Goal: Transaction & Acquisition: Purchase product/service

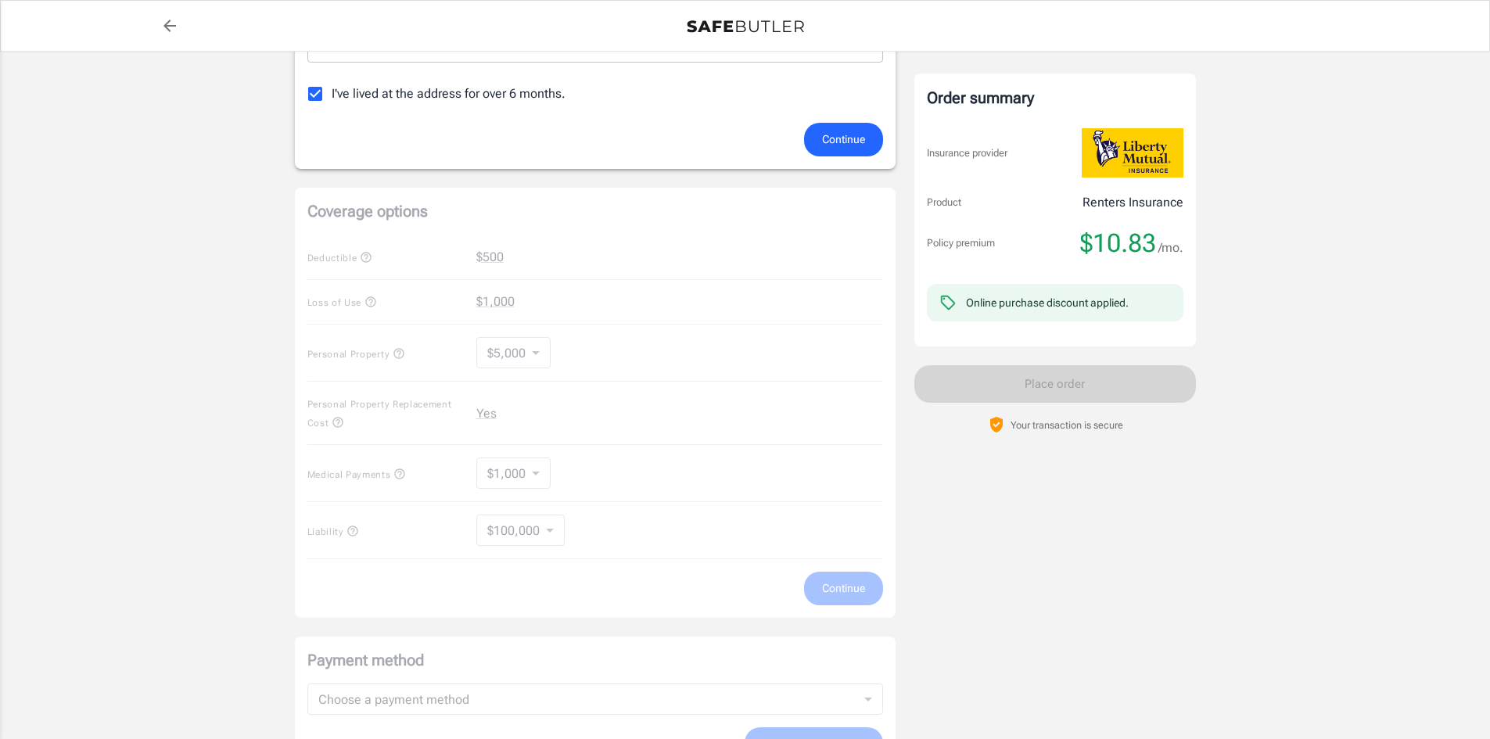
scroll to position [313, 0]
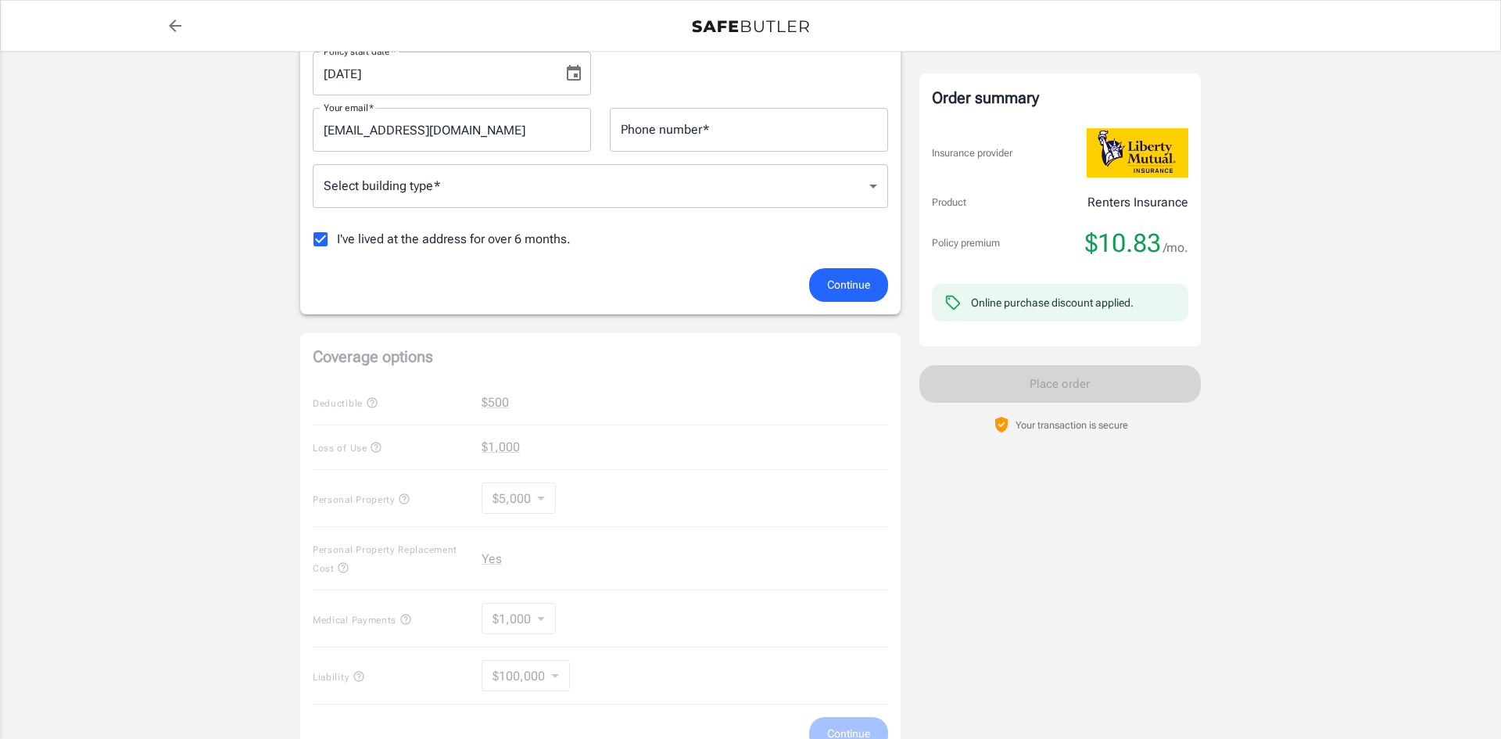
click at [423, 196] on body "Policy premium $ 10.83 /mo Liberty Mutual Renters Insurance 125 HEATHER RIDGE D…" at bounding box center [750, 426] width 1501 height 1479
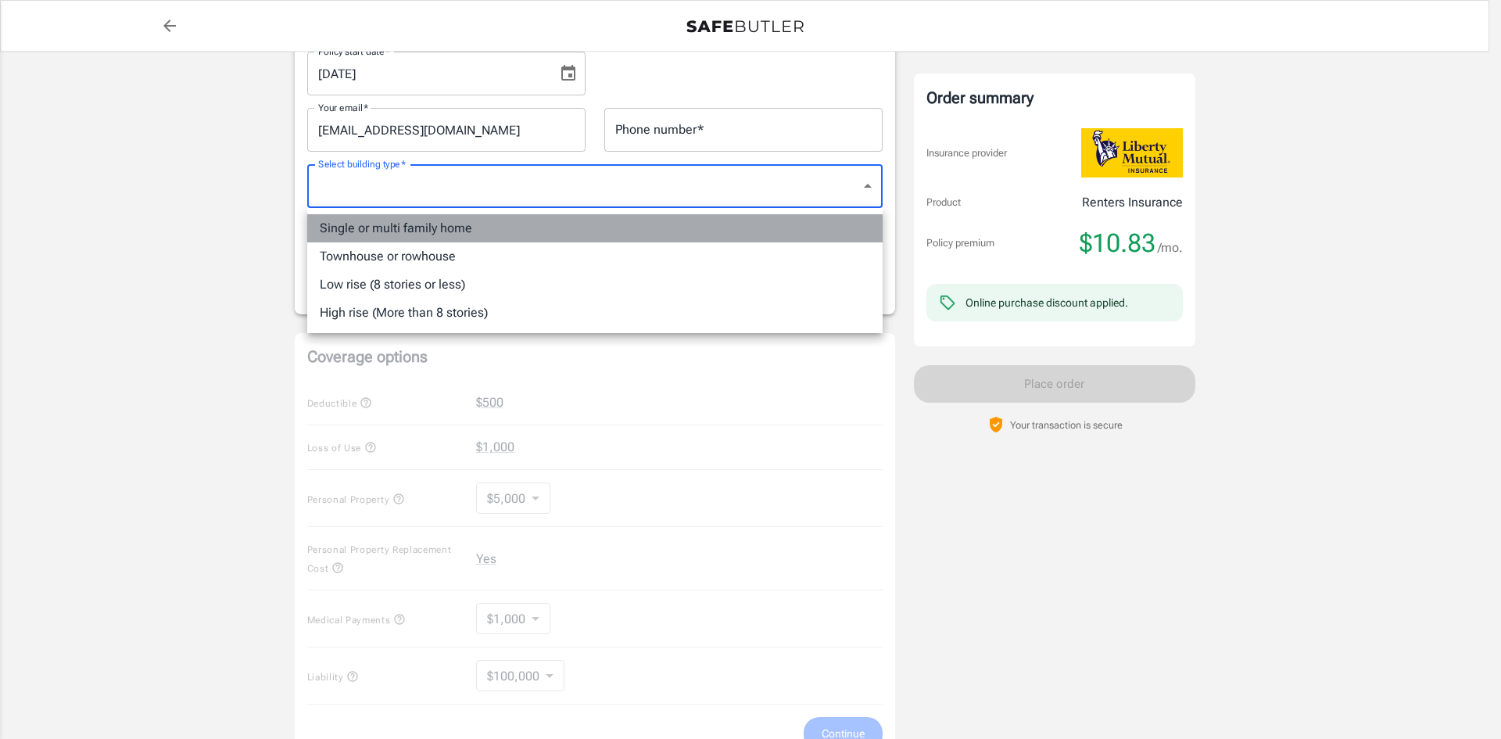
click at [424, 220] on li "Single or multi family home" at bounding box center [595, 228] width 576 height 28
type input "singlefamily"
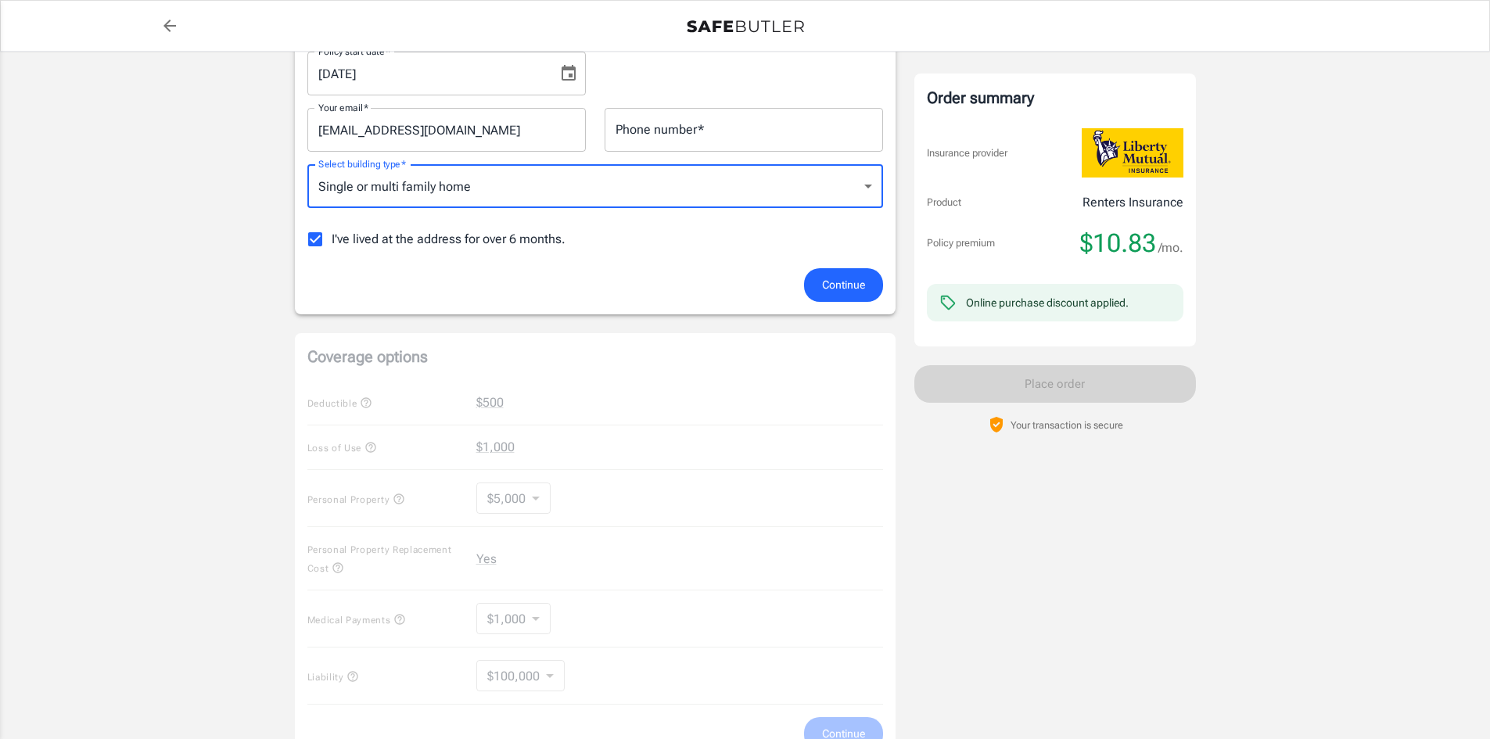
click at [317, 238] on input "I've lived at the address for over 6 months." at bounding box center [315, 239] width 33 height 33
checkbox input "false"
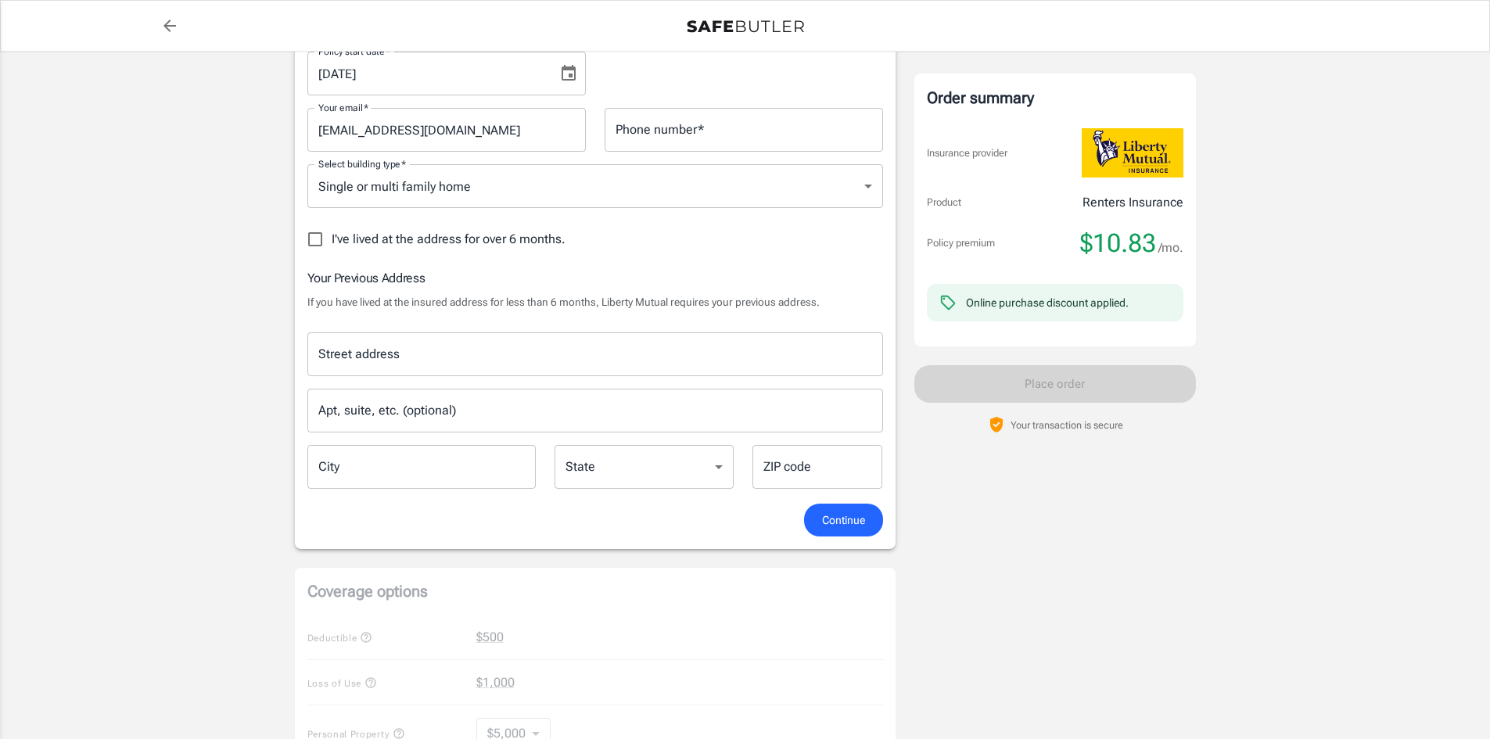
click at [390, 339] on input "Street address" at bounding box center [594, 354] width 561 height 30
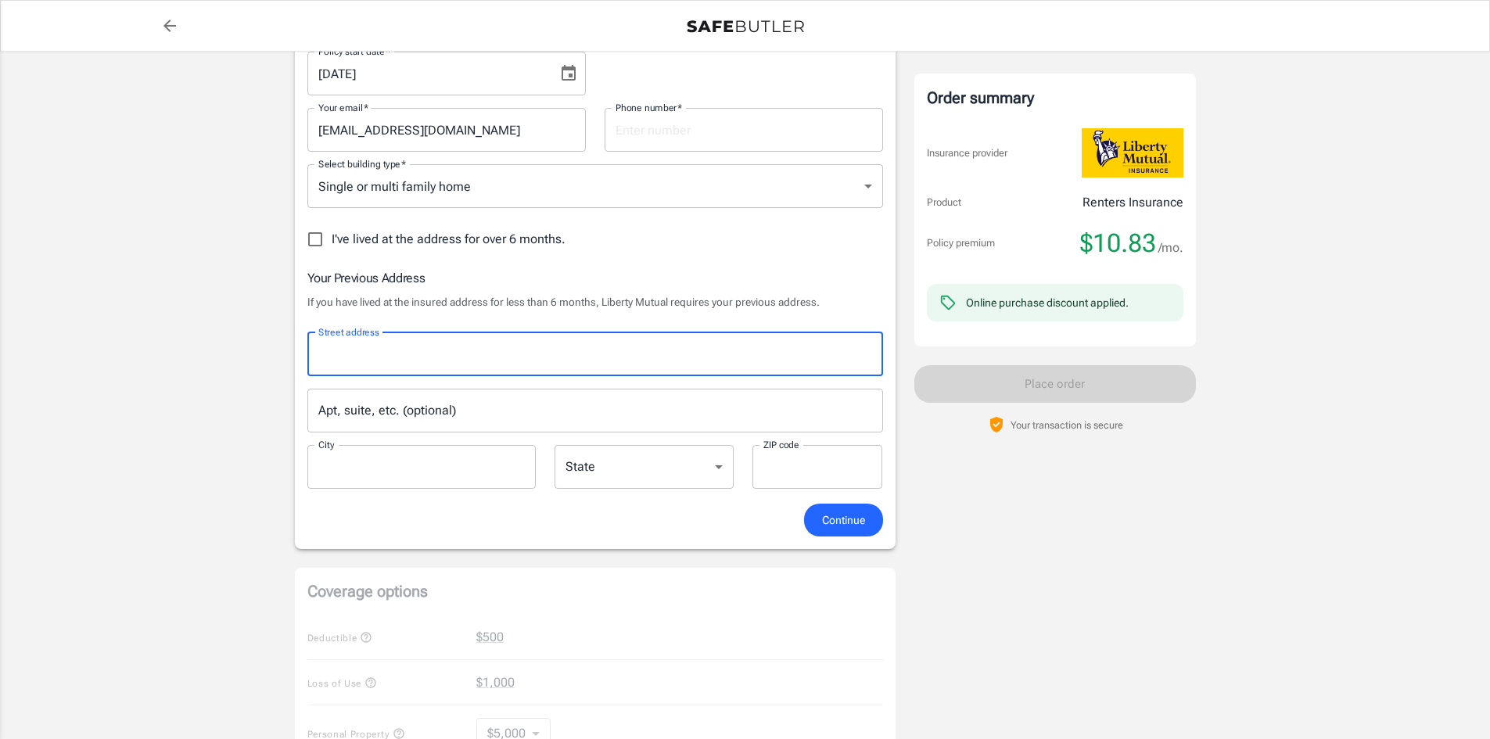
type input "162 Stonehaven Drive"
type input "3374007172"
type input "Pelham"
type input "35124"
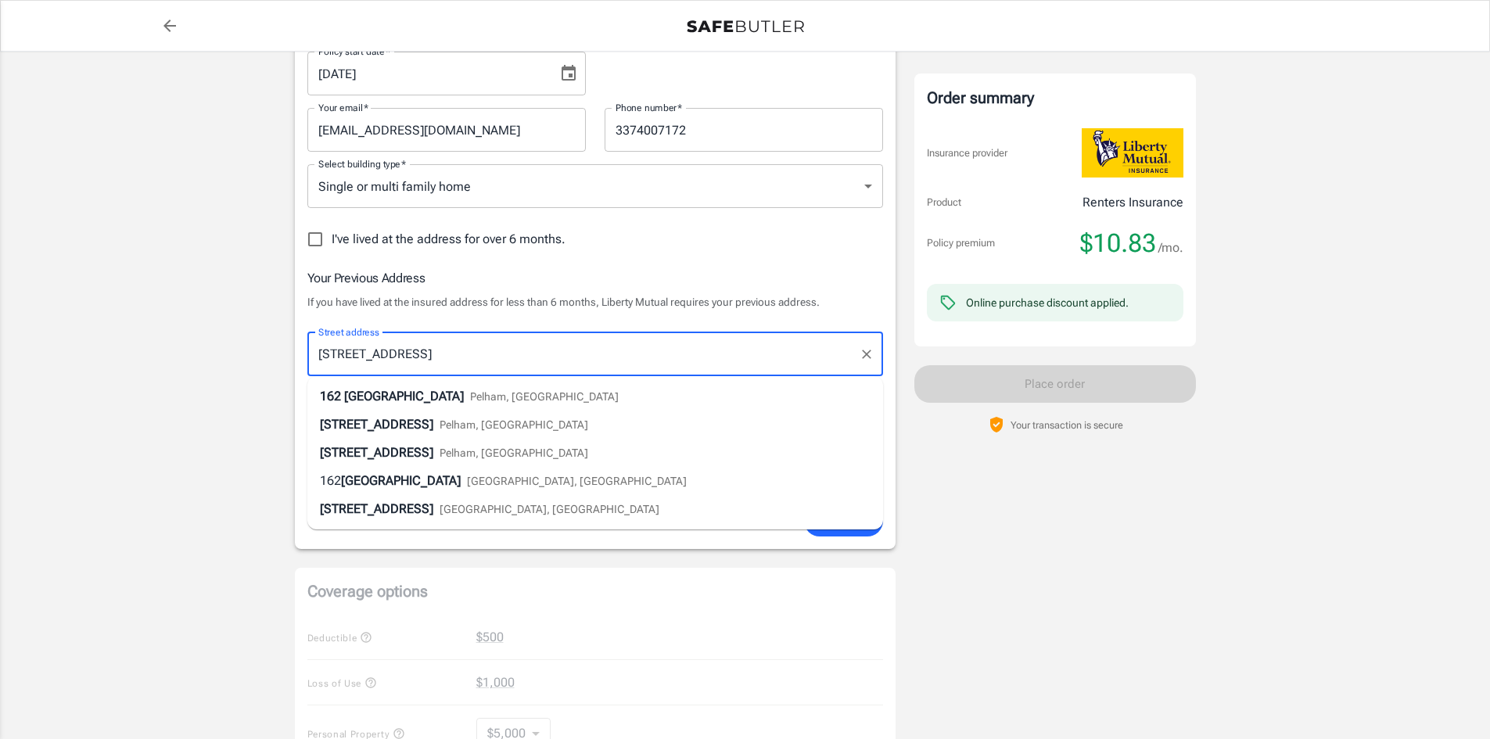
click at [470, 393] on span "Pelham, AL" at bounding box center [544, 396] width 149 height 13
select select "AL"
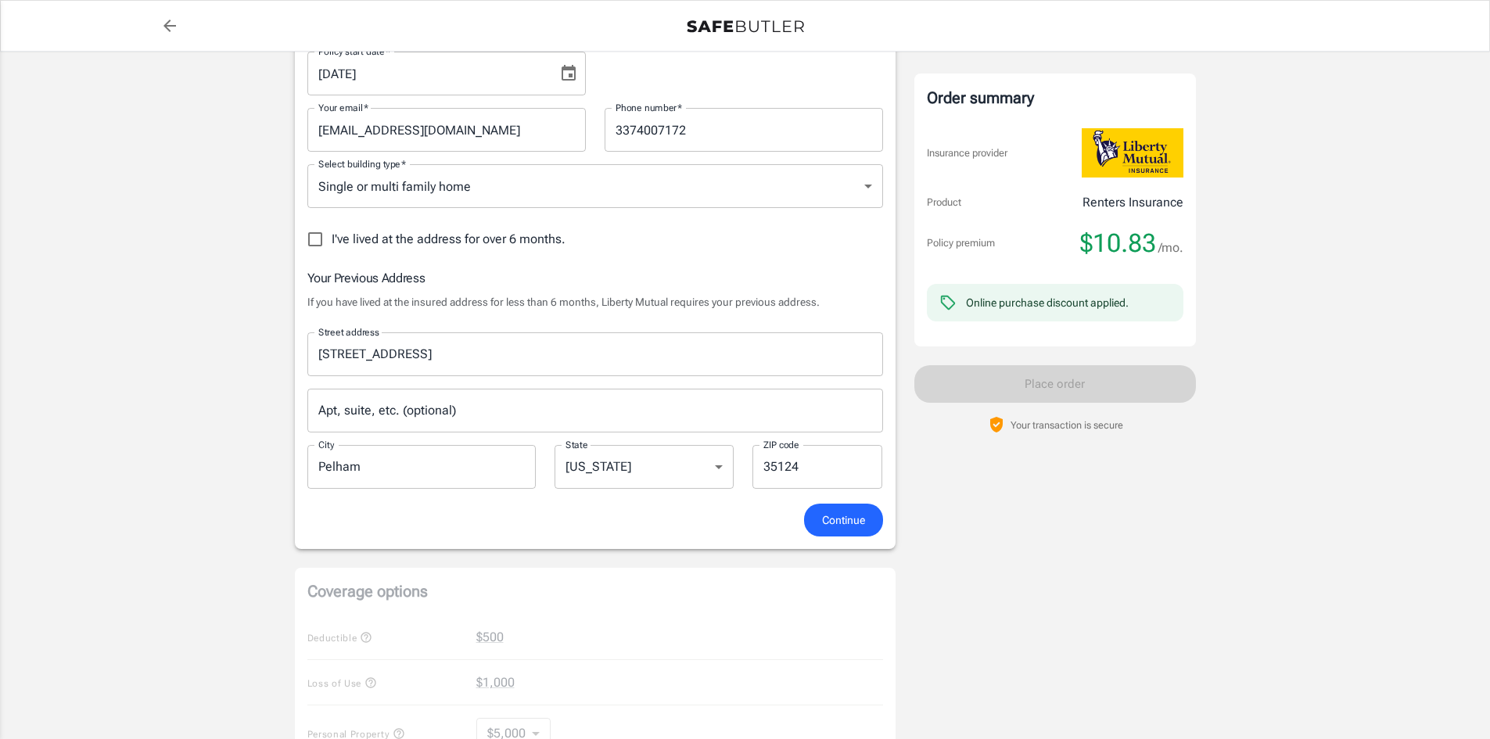
click at [853, 527] on span "Continue" at bounding box center [843, 521] width 43 height 20
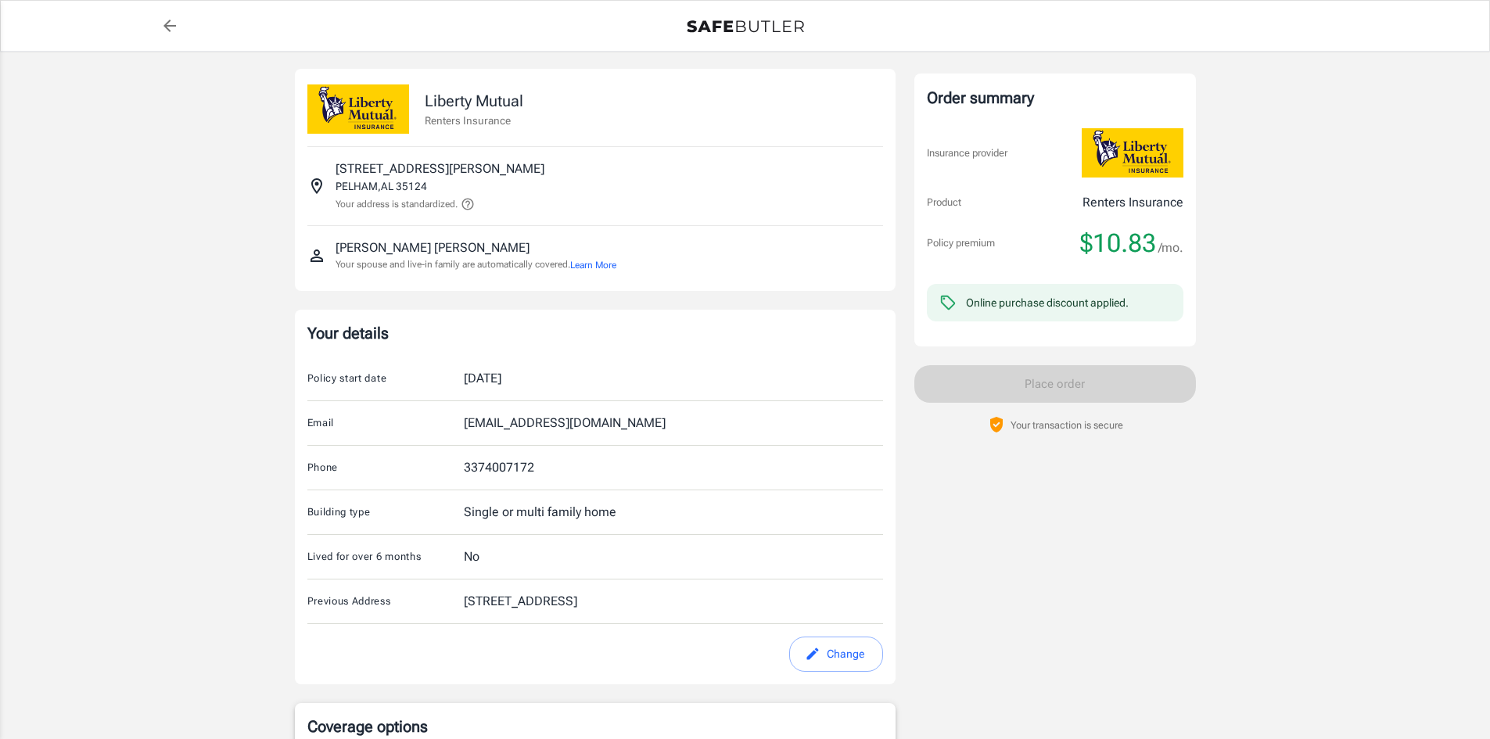
scroll to position [0, 0]
click at [835, 656] on button "Change" at bounding box center [836, 655] width 94 height 35
select select "AL"
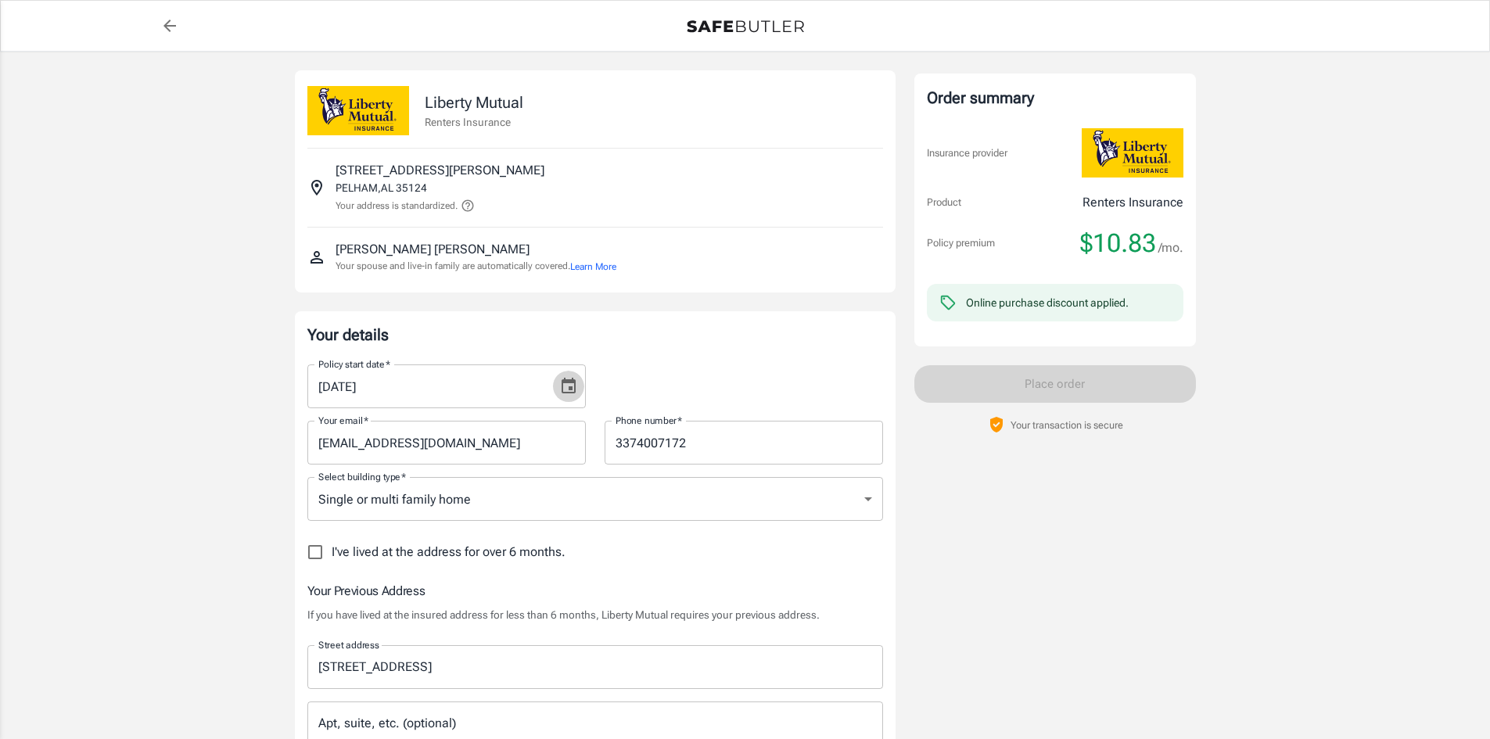
click at [567, 382] on icon "Choose date, selected date is Aug 25, 2025" at bounding box center [568, 386] width 14 height 16
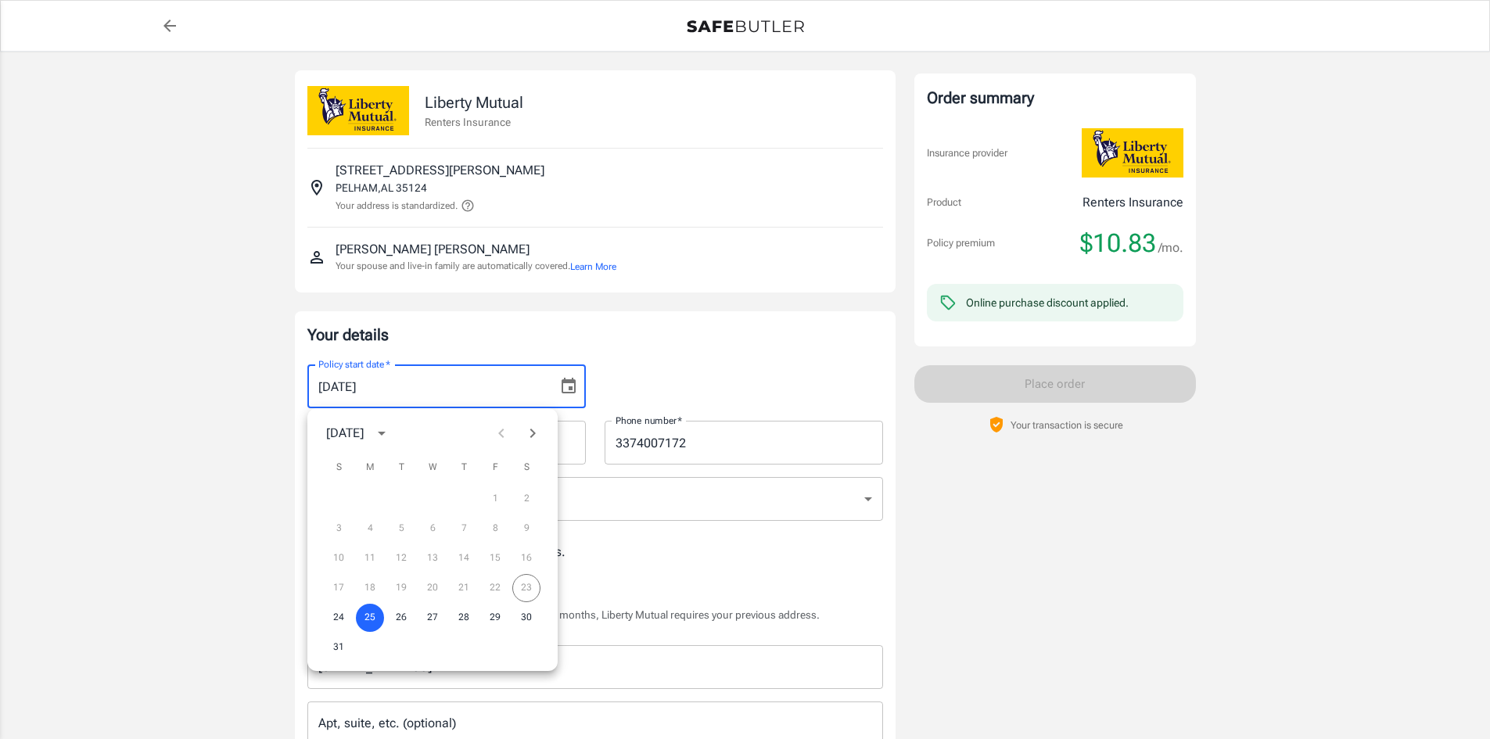
click at [537, 433] on icon "Next month" at bounding box center [532, 433] width 19 height 19
click at [368, 497] on button "1" at bounding box center [370, 499] width 28 height 28
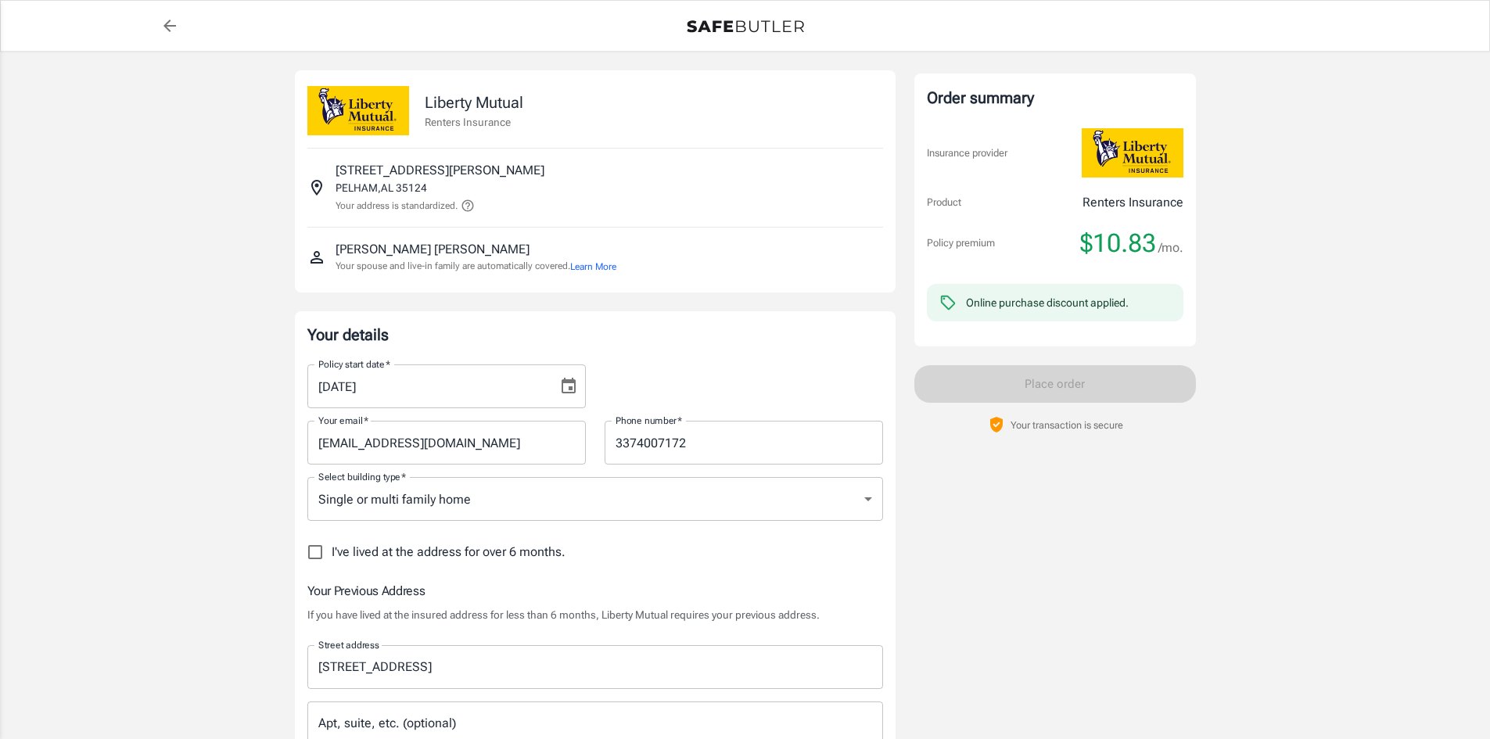
type input "09/01/2025"
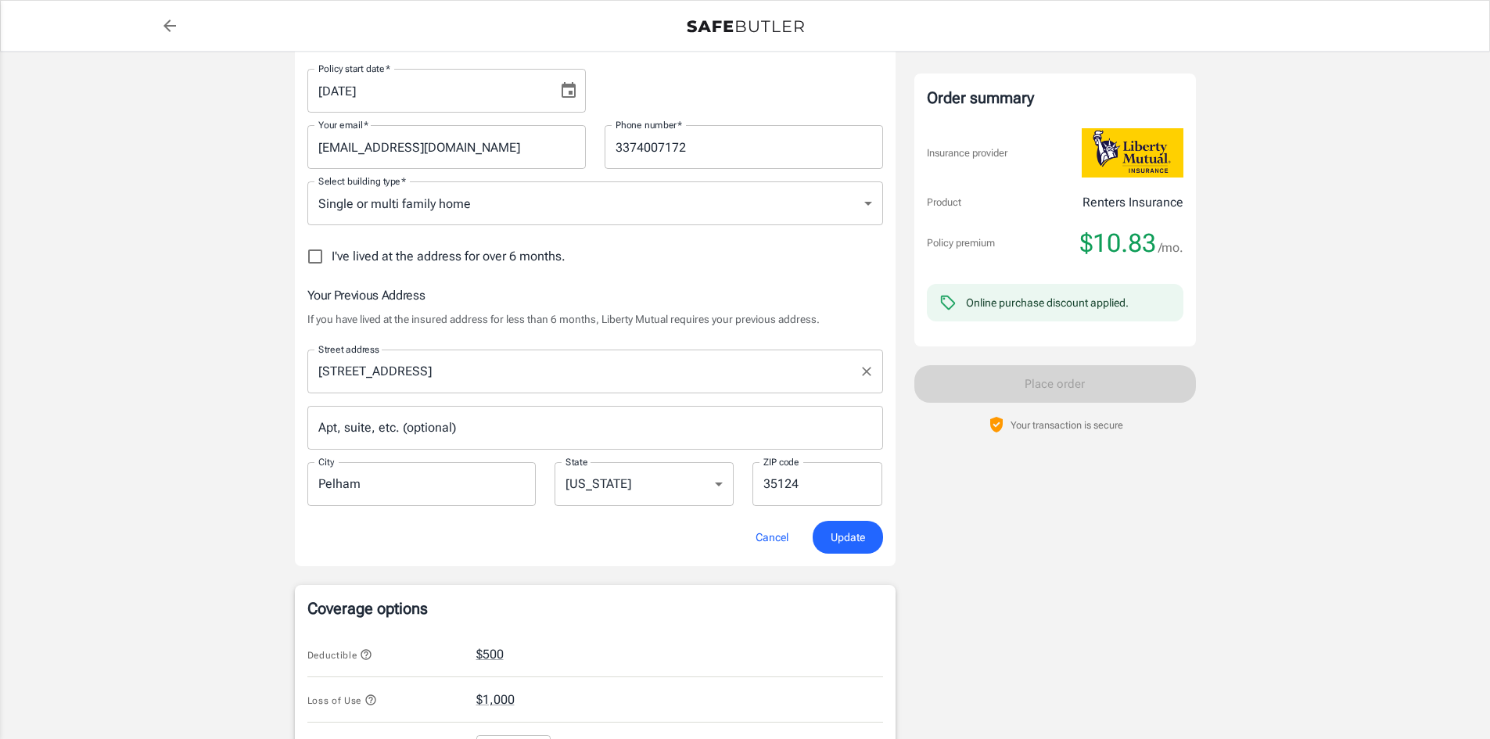
scroll to position [313, 0]
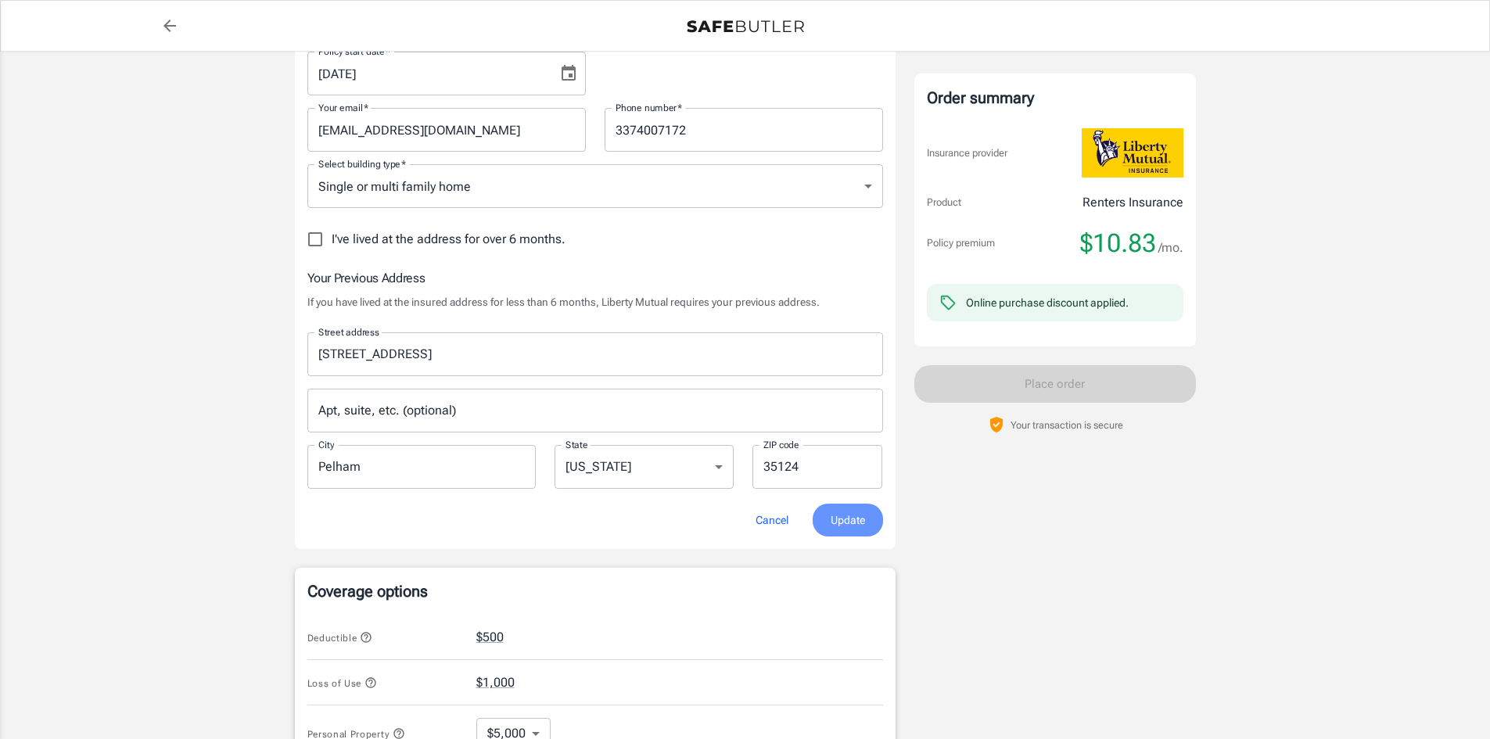
click at [827, 523] on button "Update" at bounding box center [847, 521] width 70 height 34
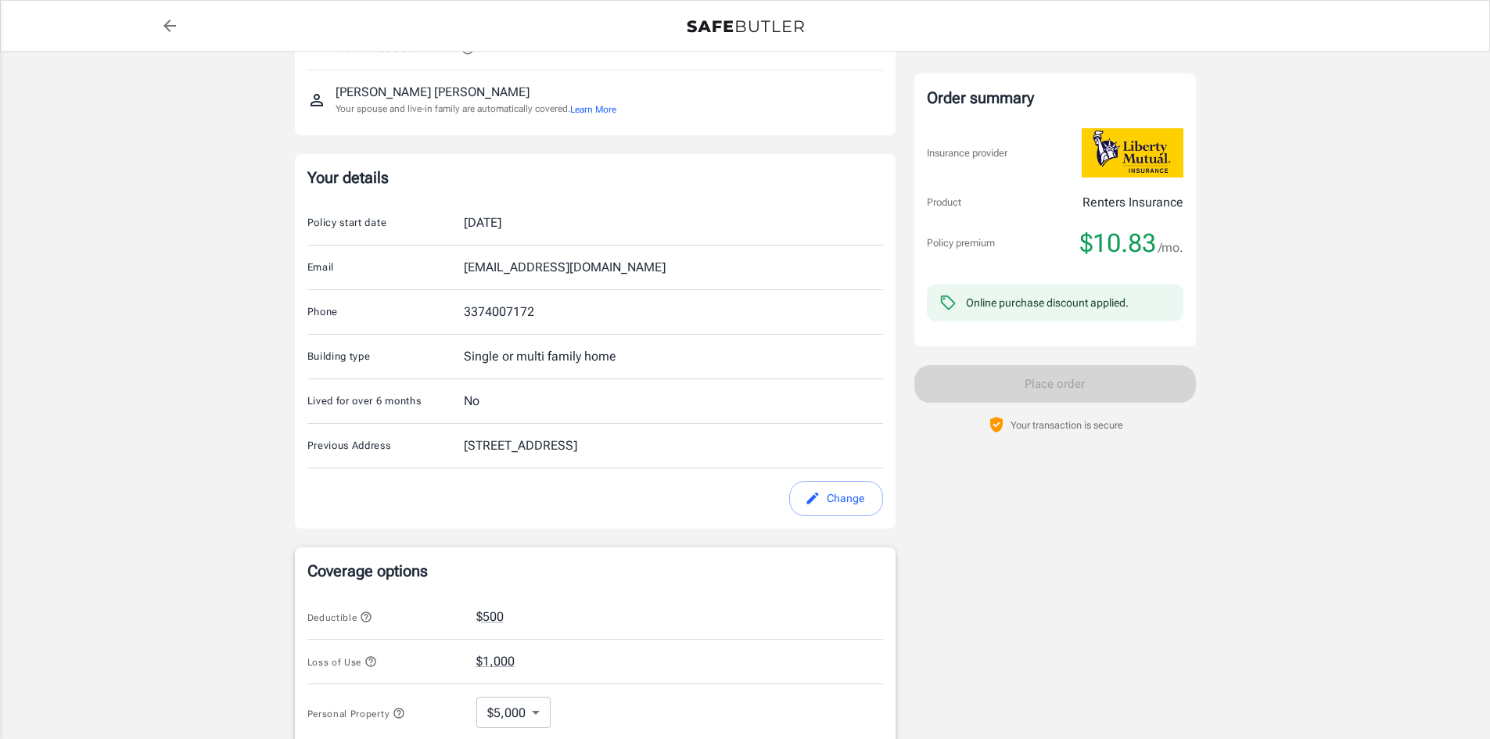
scroll to position [156, 0]
click at [847, 510] on button "Change" at bounding box center [836, 499] width 94 height 35
select select "AL"
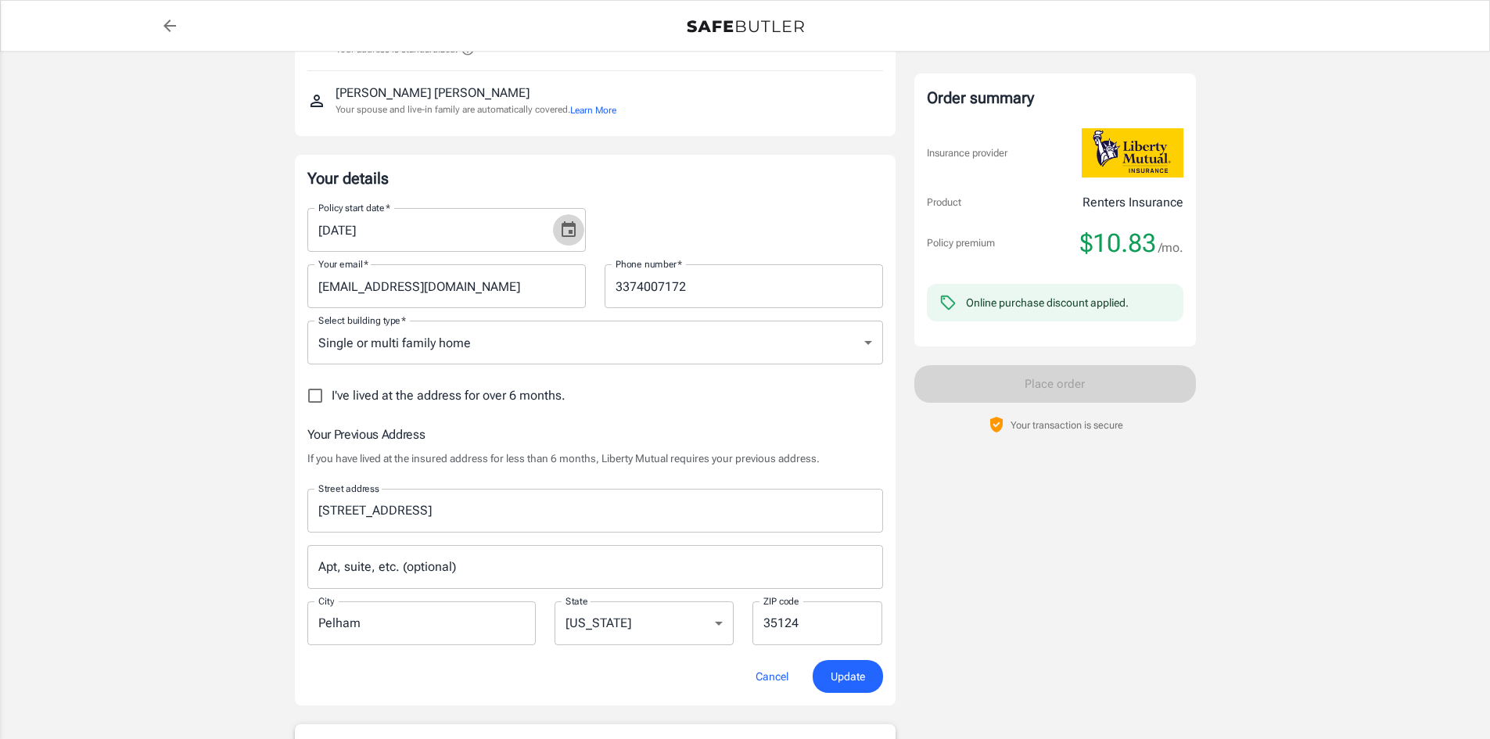
click at [569, 228] on icon "Choose date, selected date is Sep 1, 2025" at bounding box center [568, 230] width 19 height 19
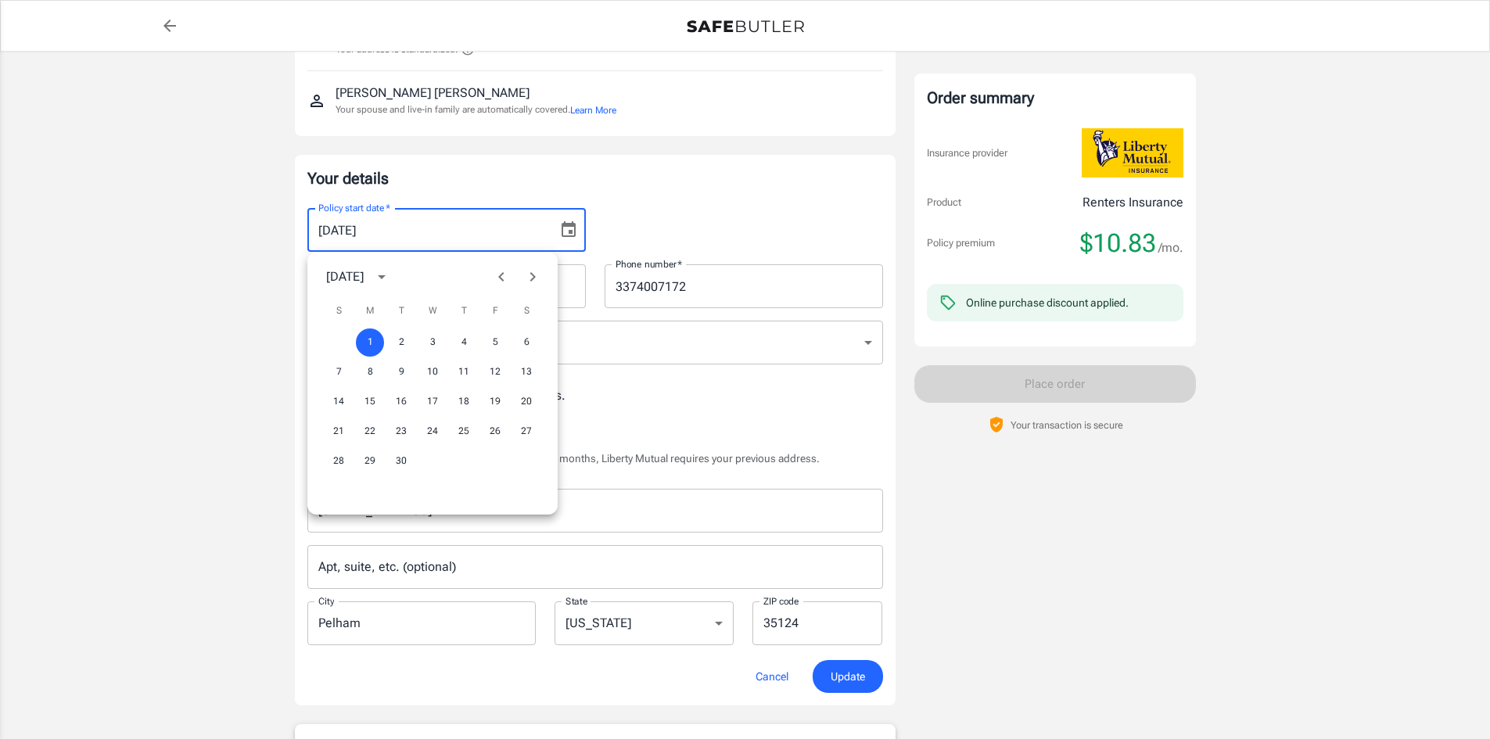
click at [505, 269] on icon "Previous month" at bounding box center [501, 276] width 19 height 19
click at [522, 429] on div "17 18 19 20 21 22 23" at bounding box center [432, 432] width 250 height 28
click at [337, 457] on button "24" at bounding box center [339, 461] width 28 height 28
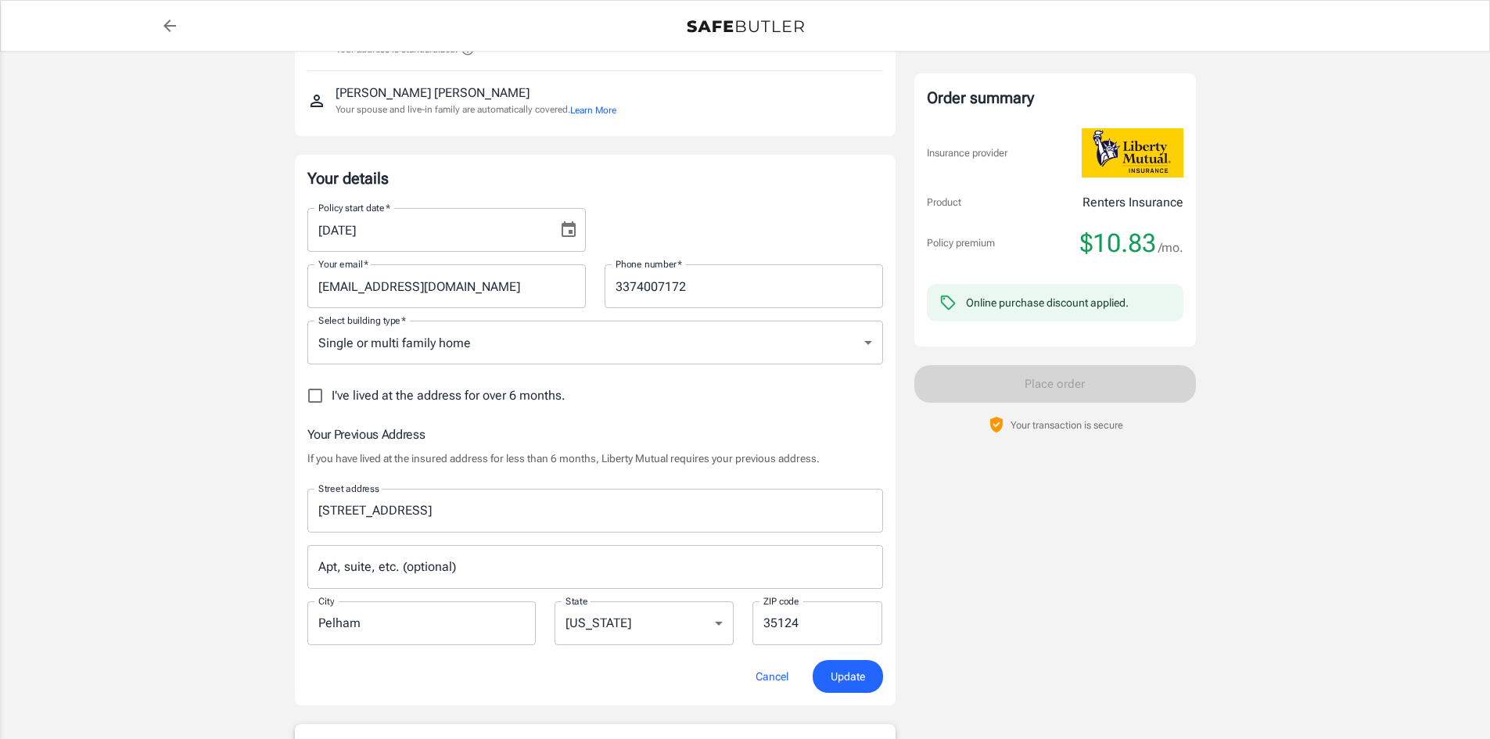
type input "08/24/2025"
click at [846, 676] on span "Update" at bounding box center [847, 677] width 34 height 20
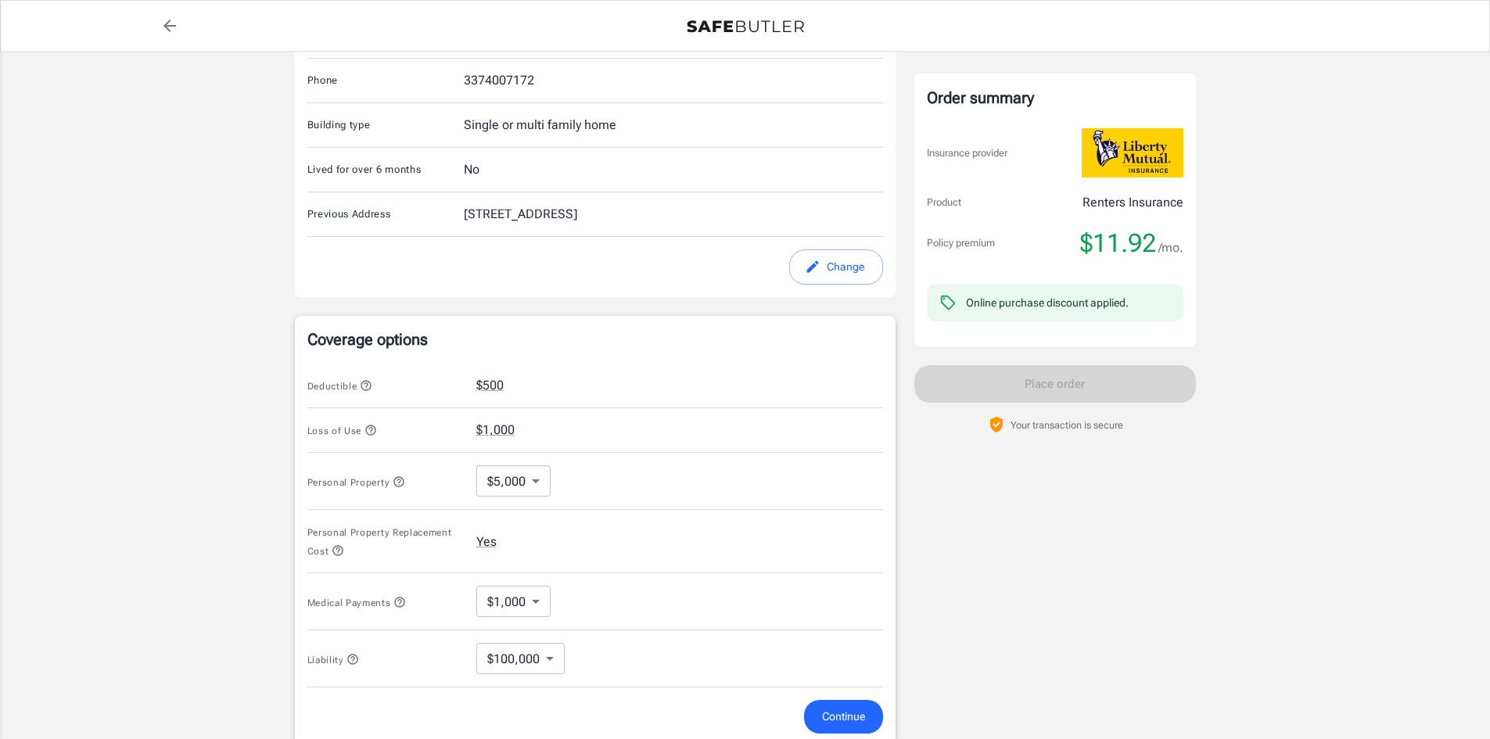
scroll to position [469, 0]
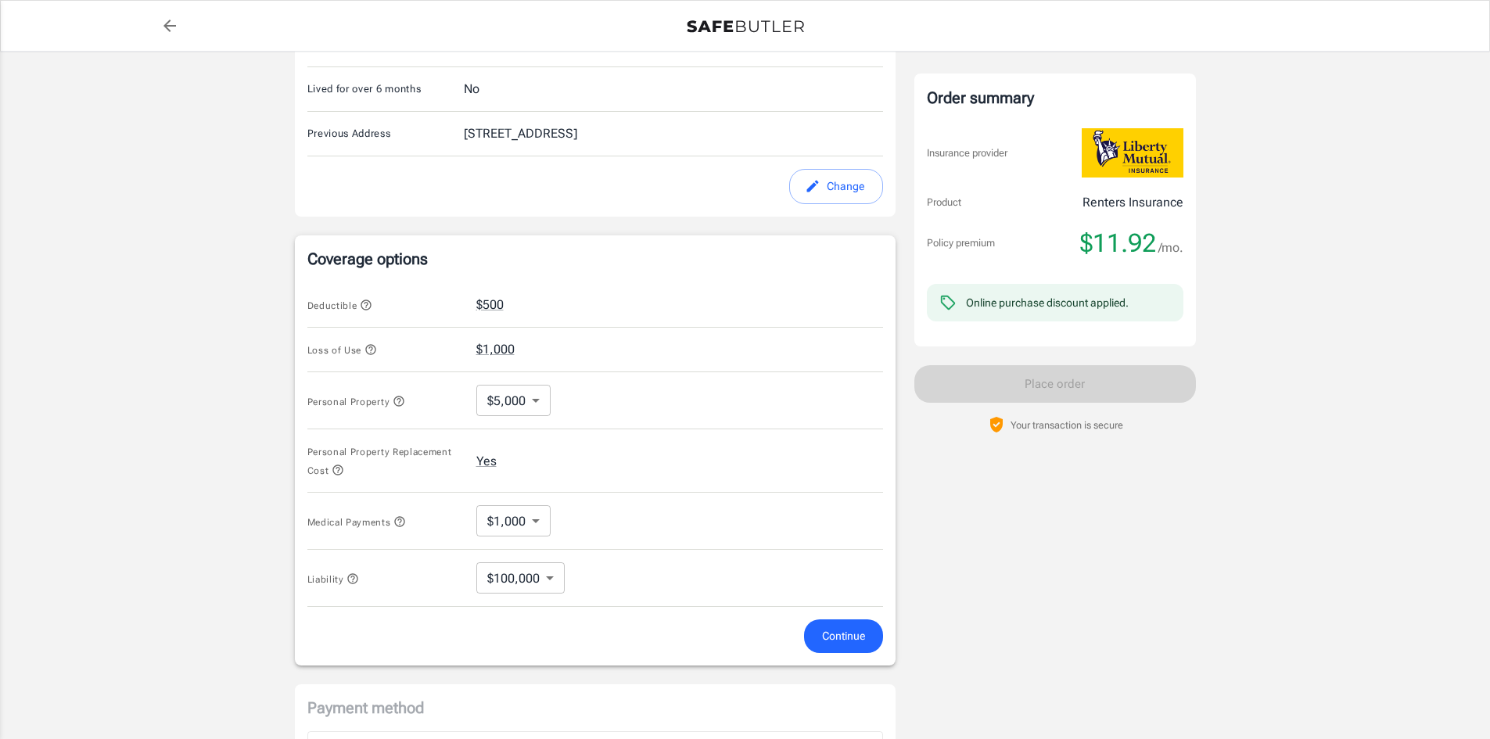
click at [402, 398] on icon "button" at bounding box center [399, 401] width 13 height 13
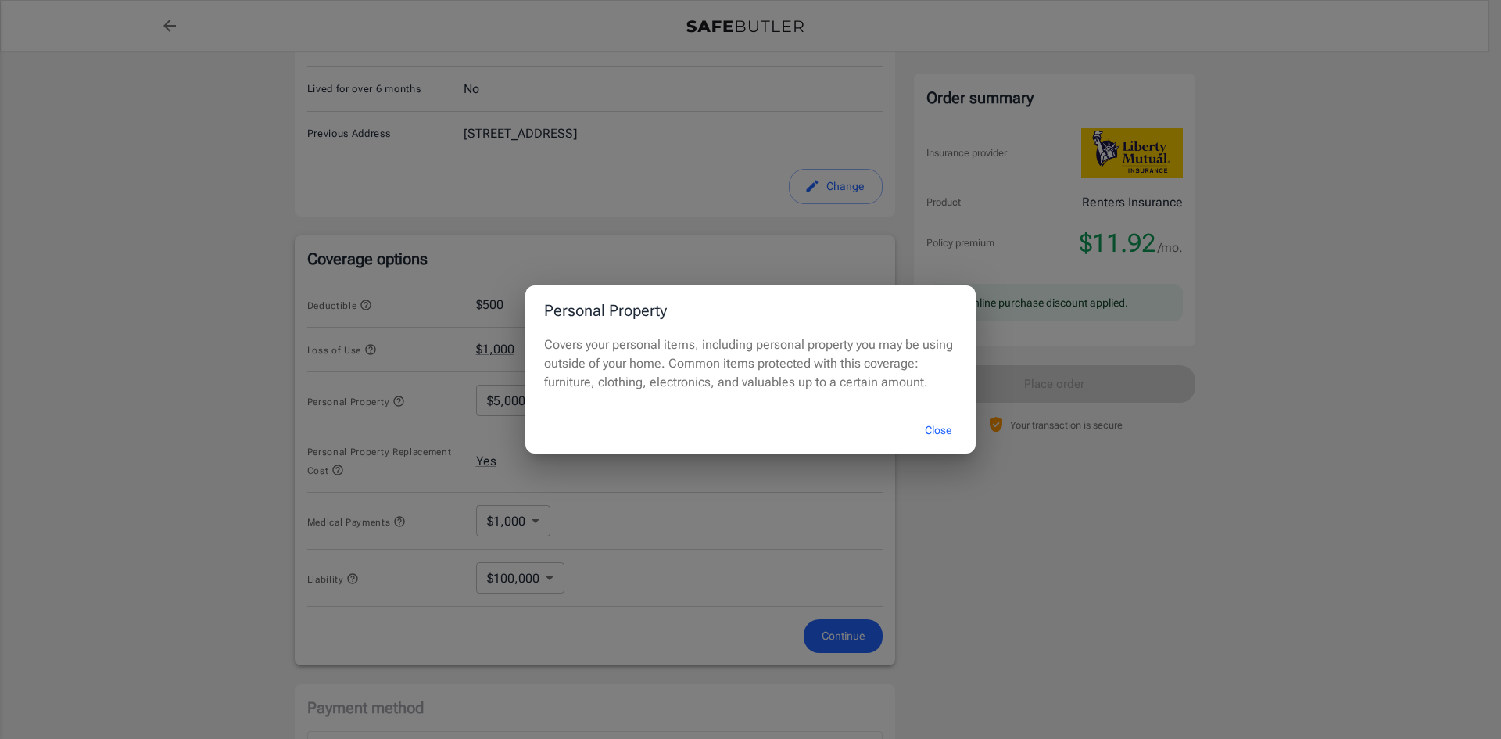
drag, startPoint x: 947, startPoint y: 429, endPoint x: 898, endPoint y: 432, distance: 48.5
click at [947, 430] on button "Close" at bounding box center [938, 431] width 63 height 34
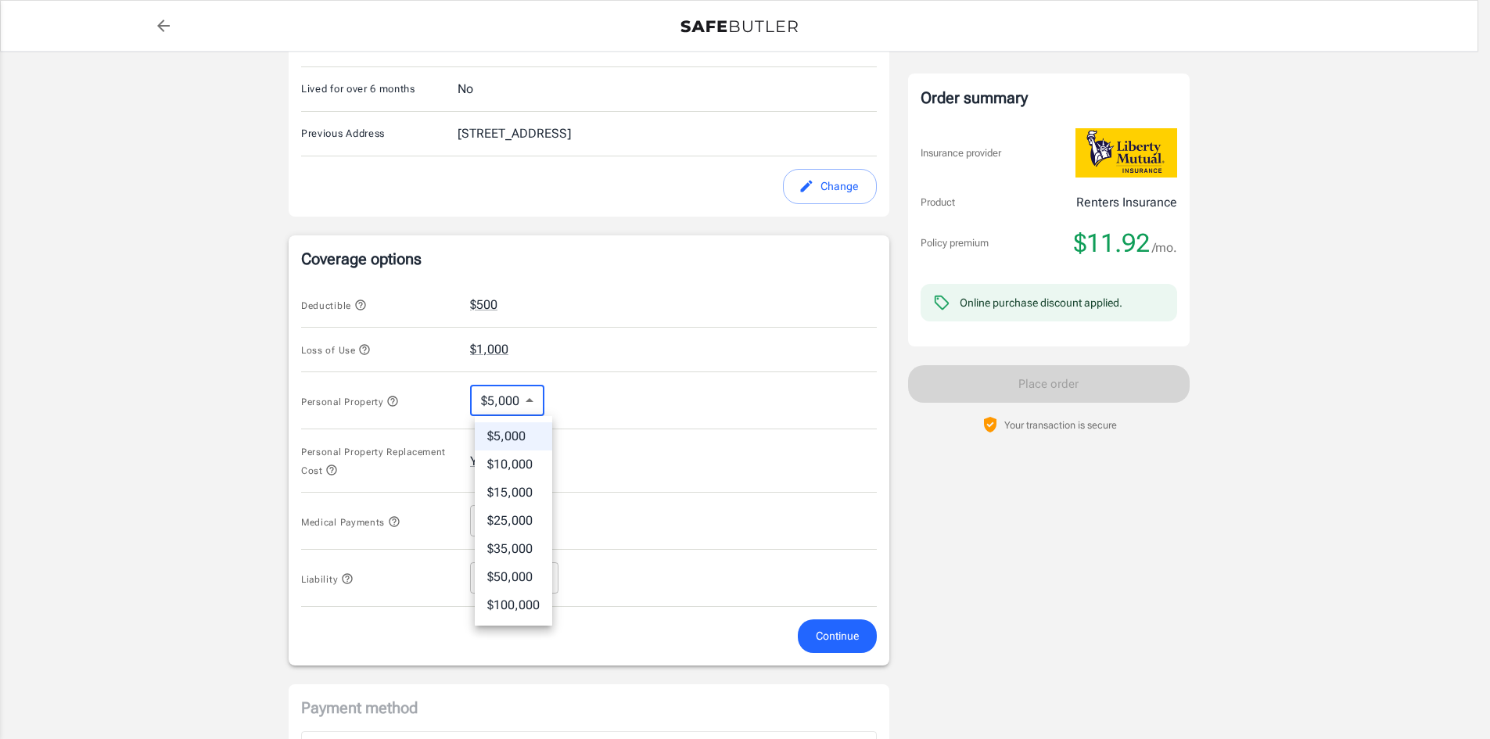
click at [542, 407] on body "Policy premium $ 11.92 /mo Liberty Mutual Renters Insurance 125 HEATHER RIDGE D…" at bounding box center [745, 299] width 1490 height 1537
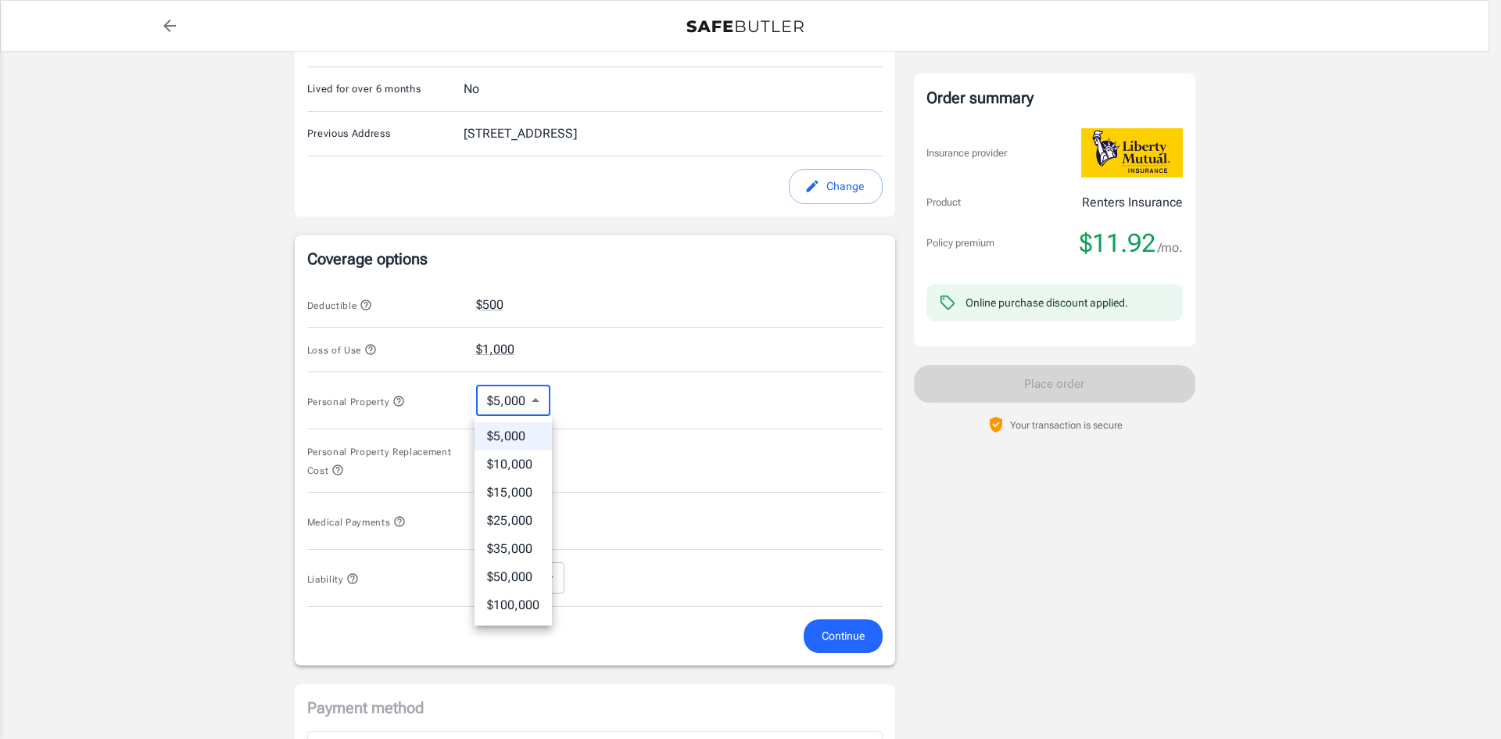
click at [515, 474] on li "$10,000" at bounding box center [513, 464] width 77 height 28
type input "10000"
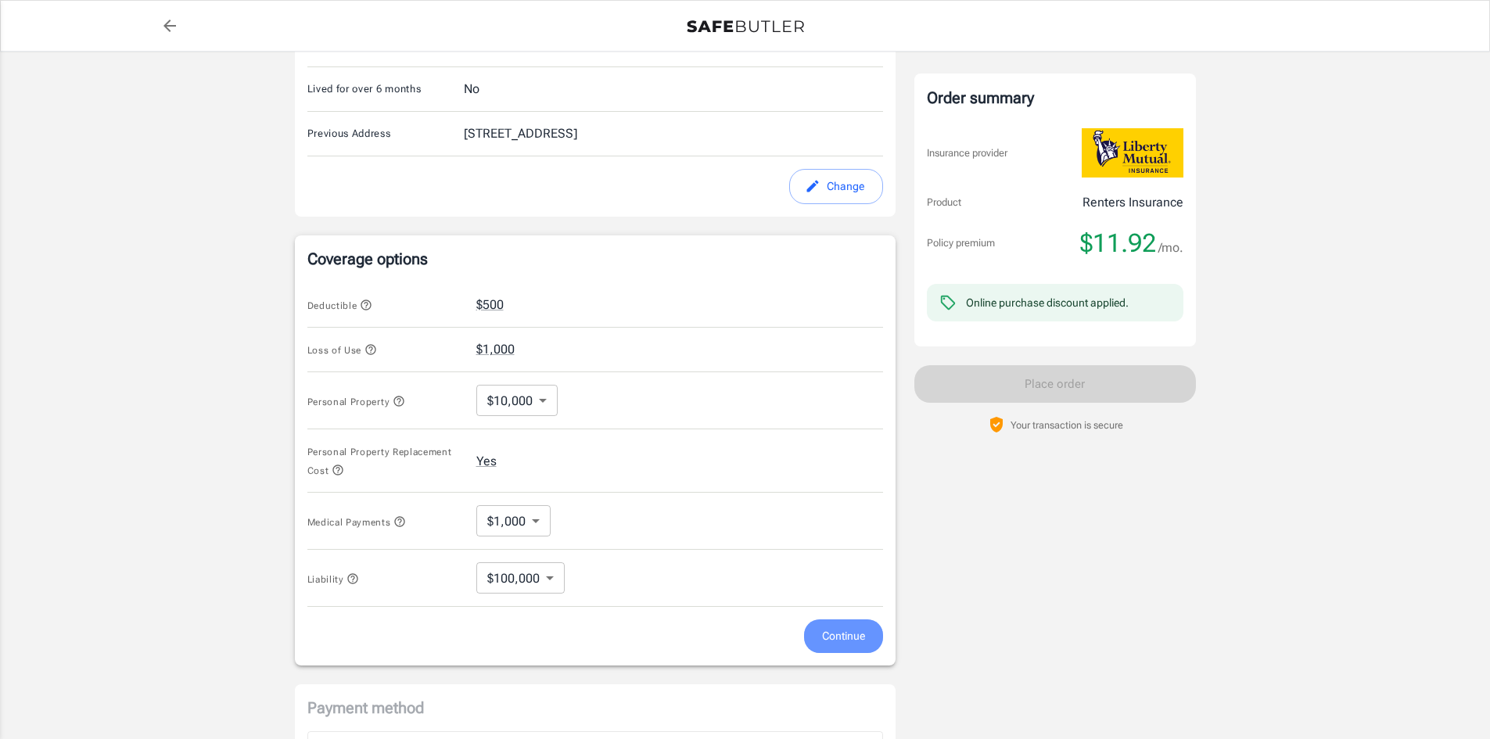
click at [841, 626] on span "Continue" at bounding box center [843, 636] width 43 height 20
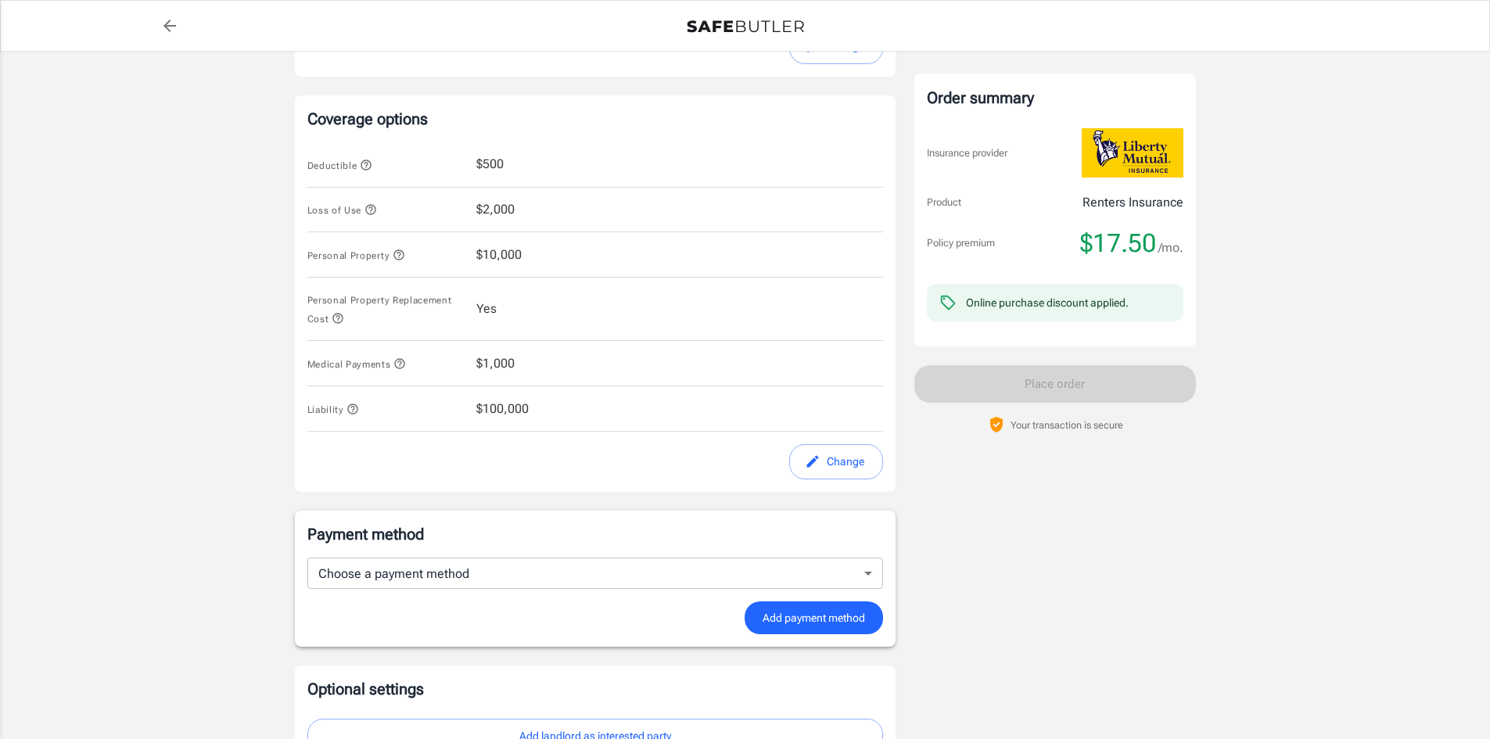
scroll to position [608, 0]
click at [370, 206] on icon "button" at bounding box center [370, 211] width 10 height 10
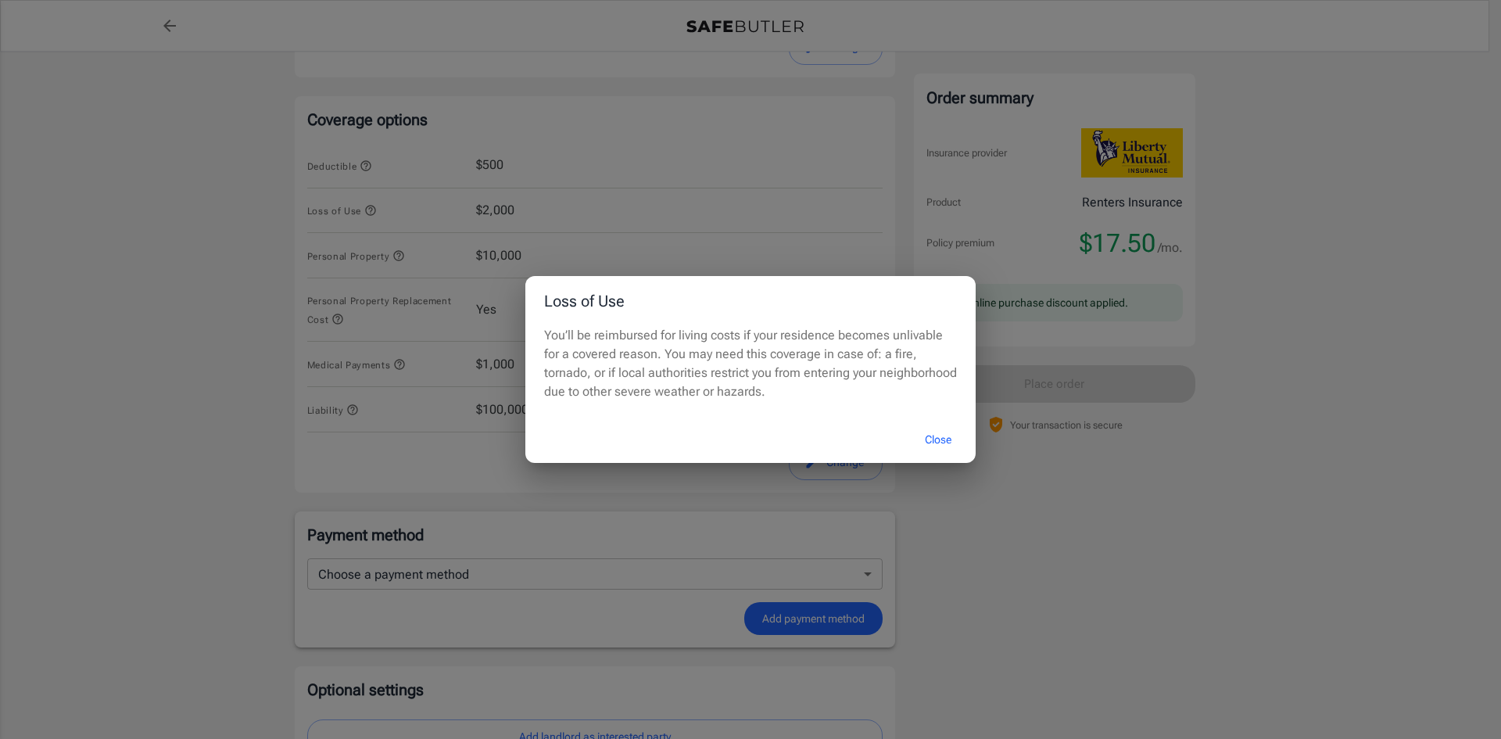
click at [931, 434] on button "Close" at bounding box center [938, 440] width 63 height 34
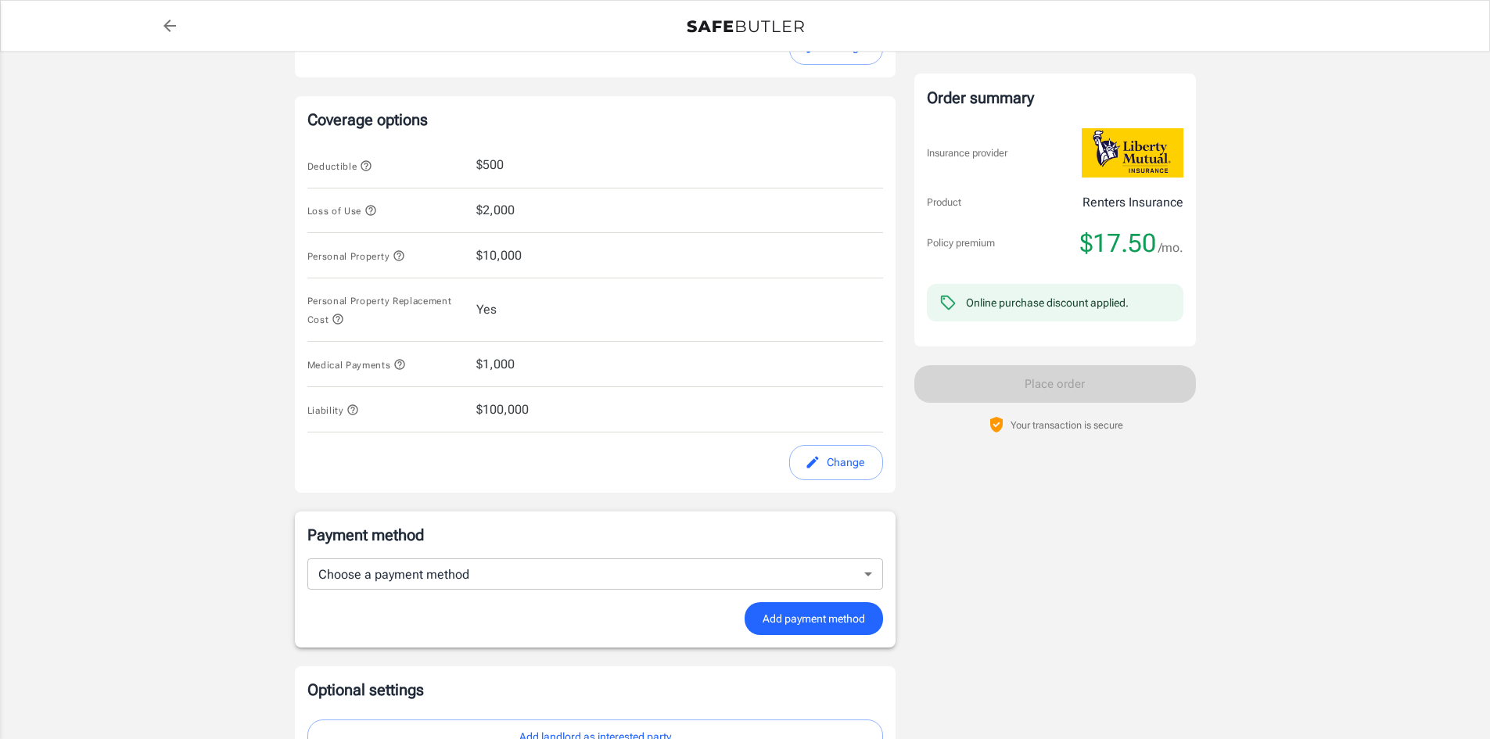
click at [409, 362] on span "Medical Payments" at bounding box center [385, 364] width 156 height 20
click at [403, 365] on icon "button" at bounding box center [400, 365] width 10 height 10
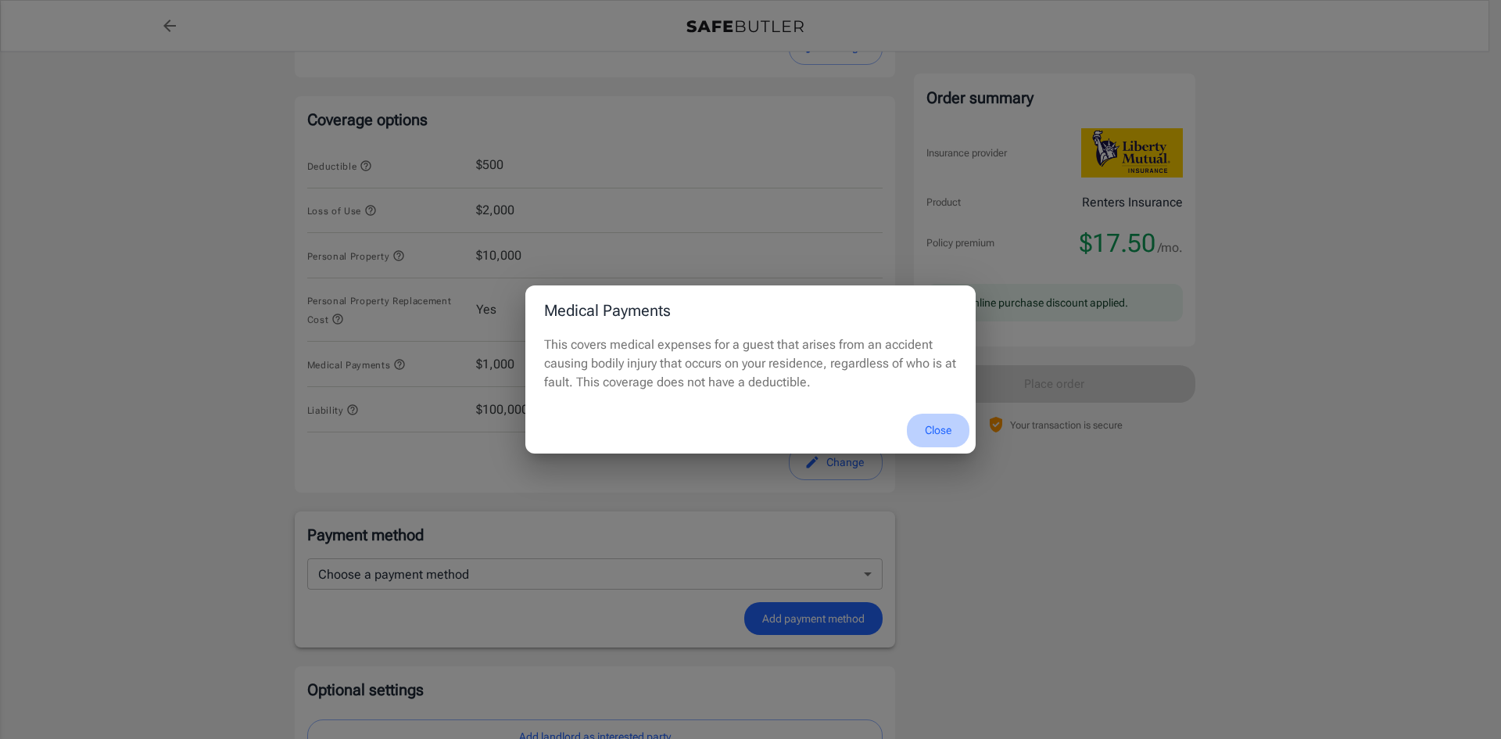
click at [940, 428] on button "Close" at bounding box center [938, 431] width 63 height 34
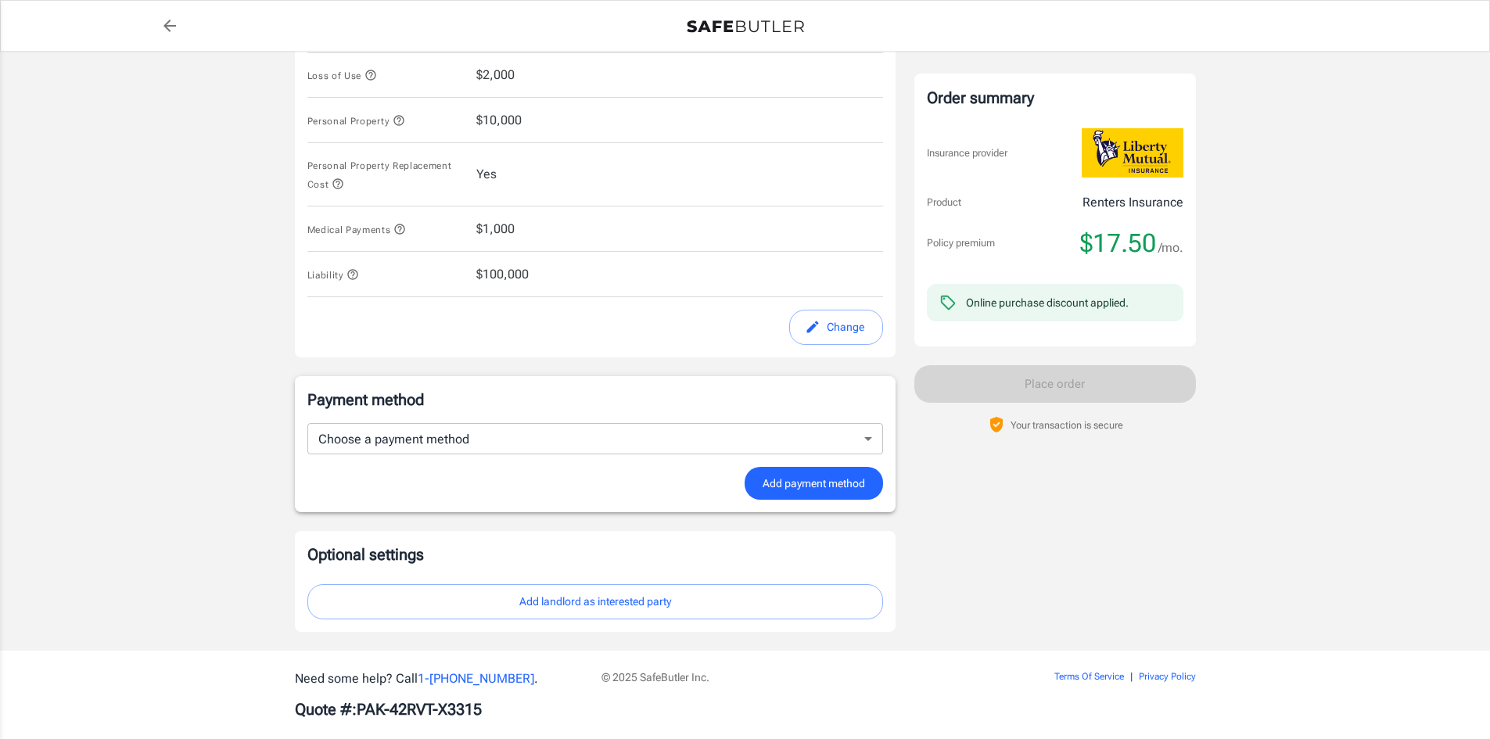
scroll to position [765, 0]
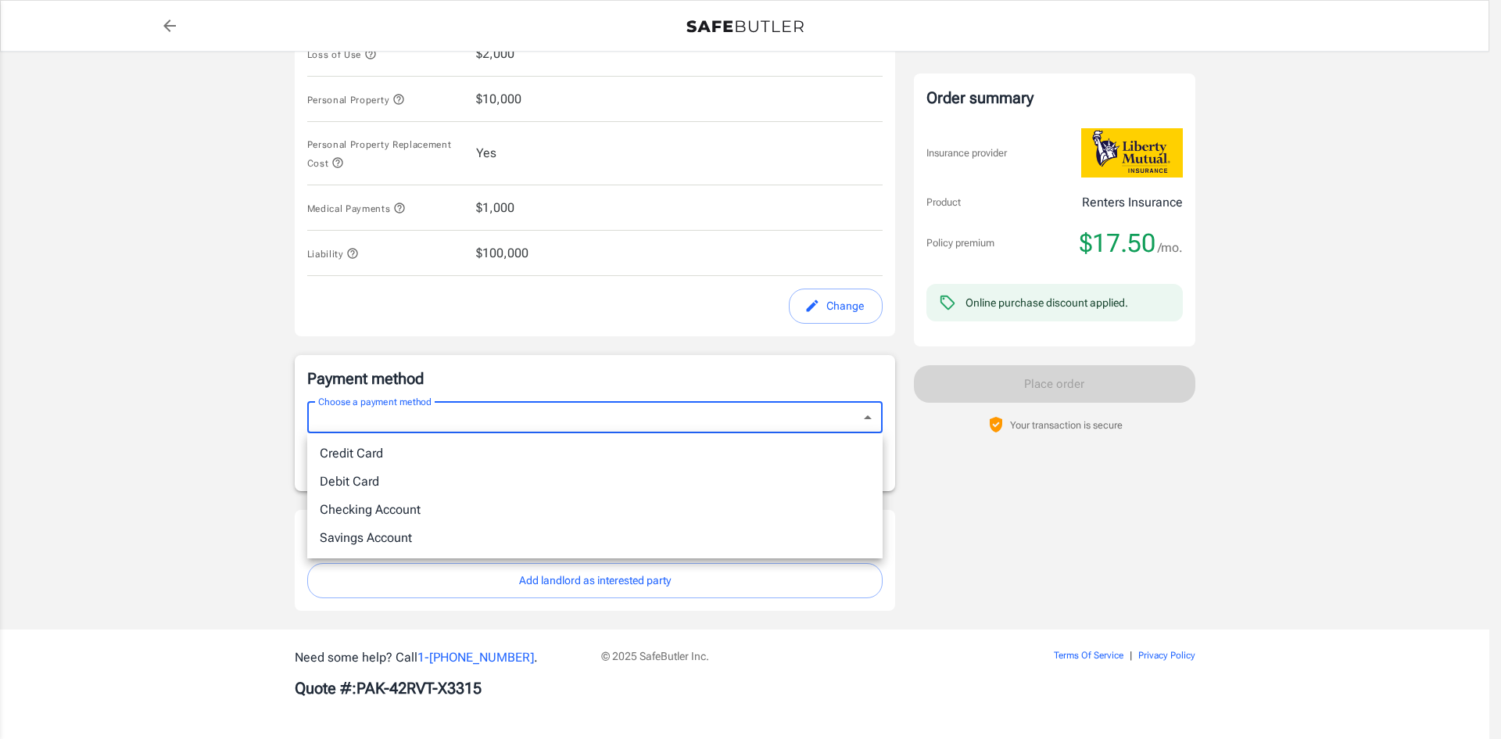
click at [405, 457] on li "Credit Card" at bounding box center [595, 453] width 576 height 28
type input "credit"
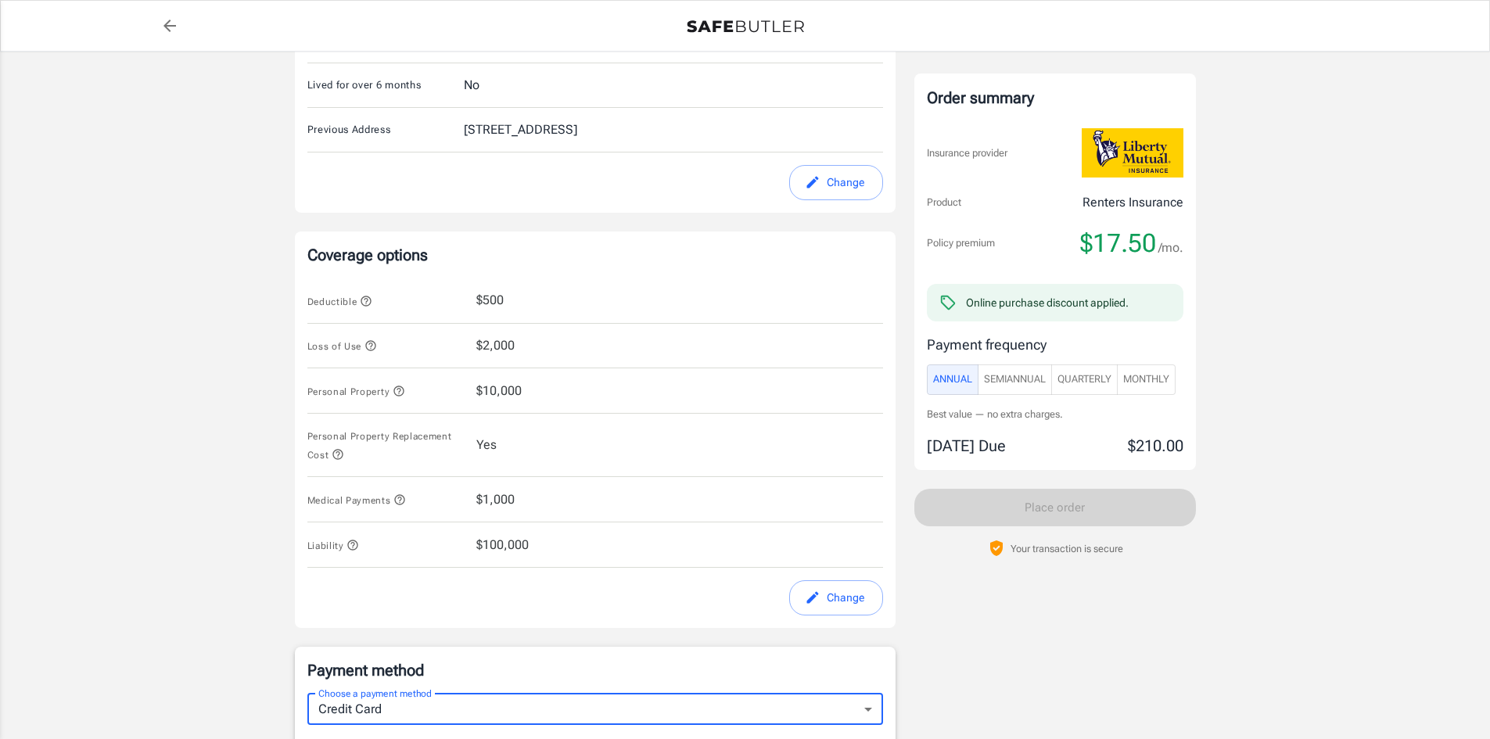
scroll to position [452, 0]
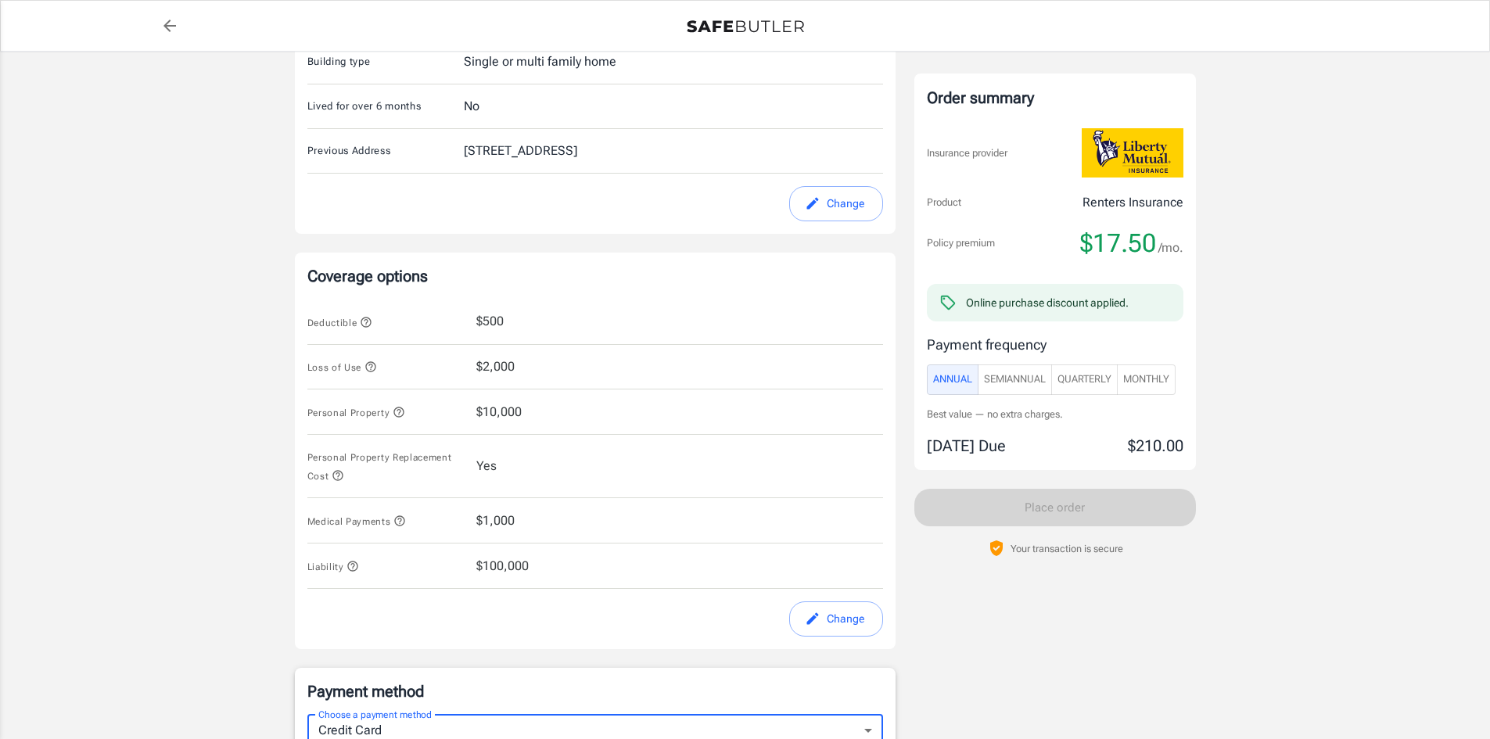
click at [1161, 384] on span "Monthly" at bounding box center [1146, 380] width 46 height 18
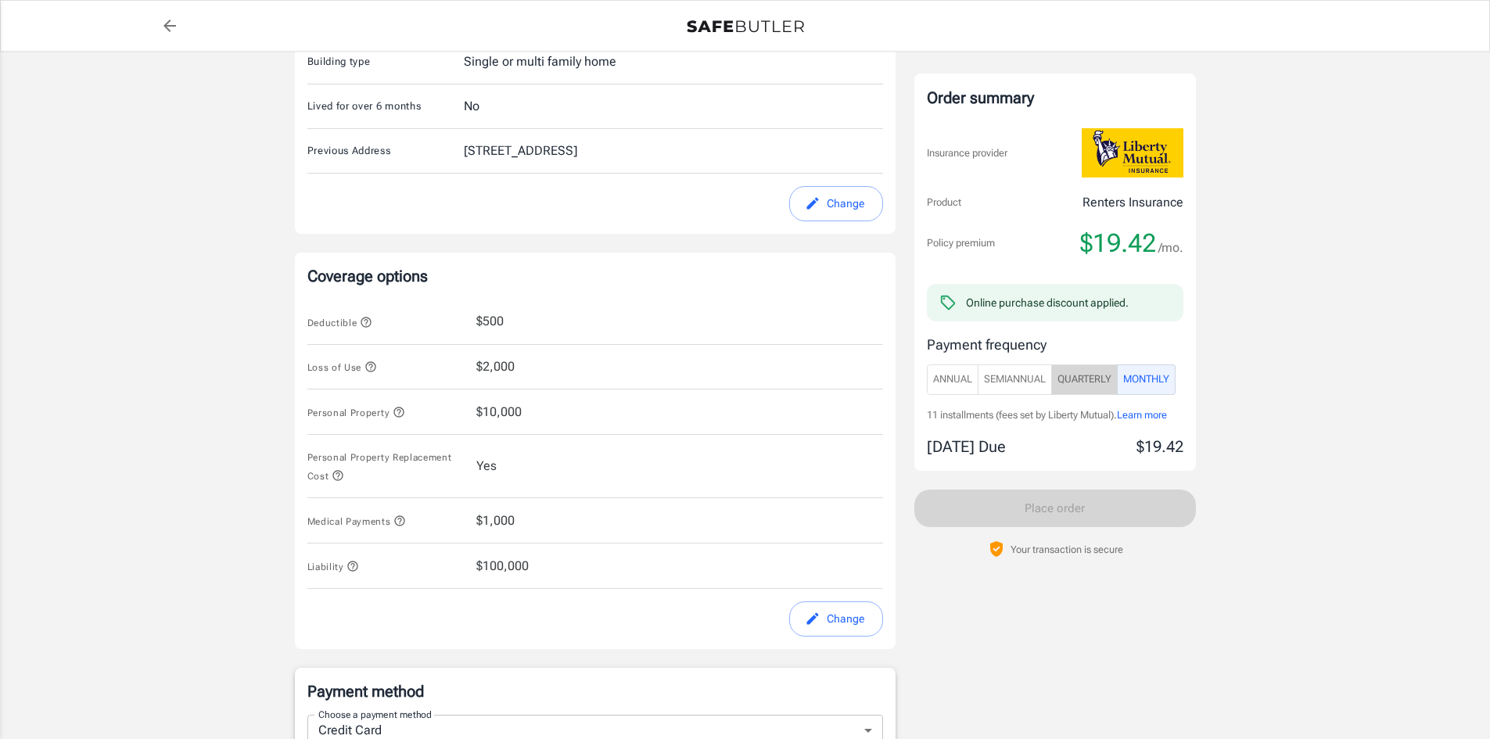
click at [1111, 380] on span "Quarterly" at bounding box center [1084, 380] width 54 height 18
click at [1034, 382] on span "SemiAnnual" at bounding box center [1015, 380] width 62 height 18
click at [1143, 385] on span "Monthly" at bounding box center [1146, 380] width 46 height 18
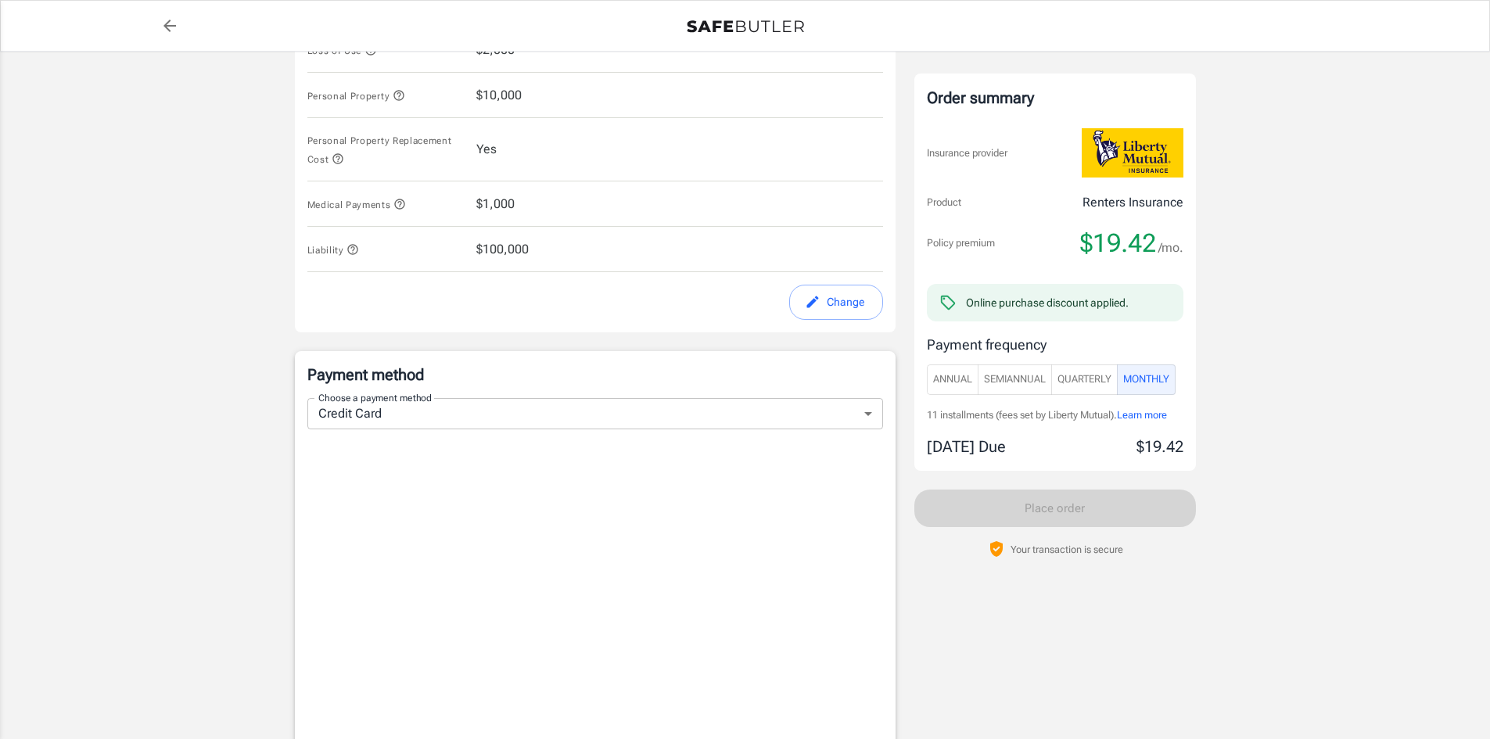
scroll to position [921, 0]
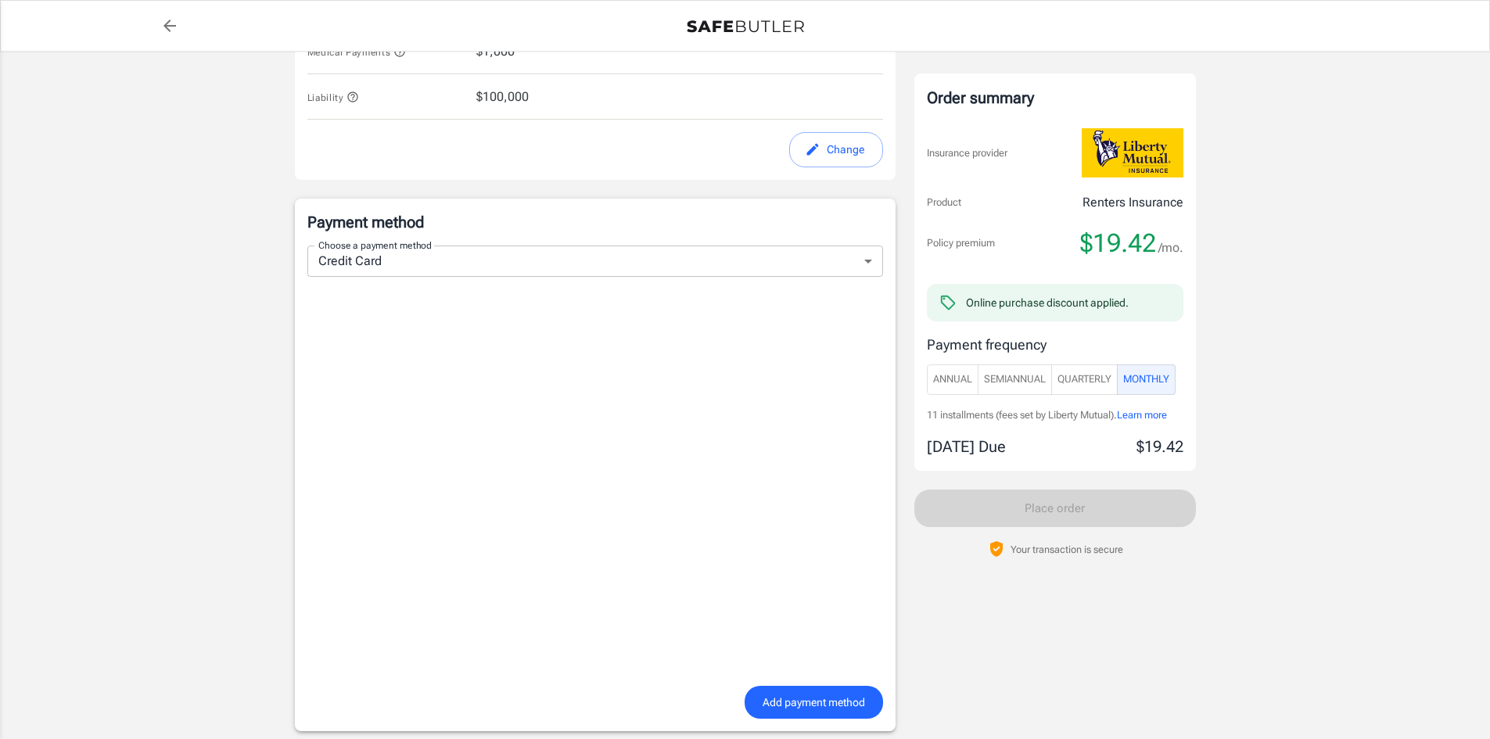
click at [806, 709] on span "Add payment method" at bounding box center [813, 703] width 102 height 20
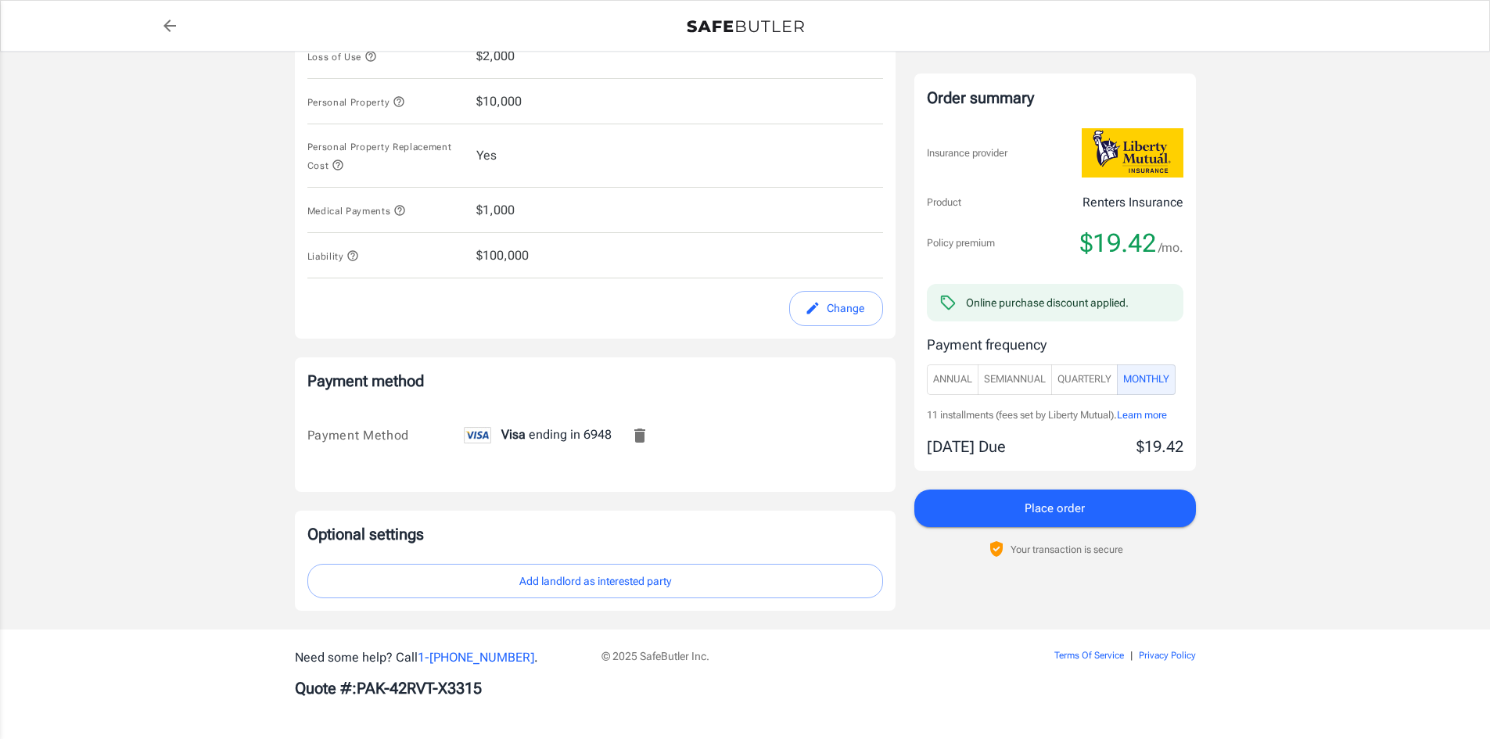
scroll to position [762, 0]
click at [594, 576] on button "Add landlord as interested party" at bounding box center [595, 581] width 576 height 35
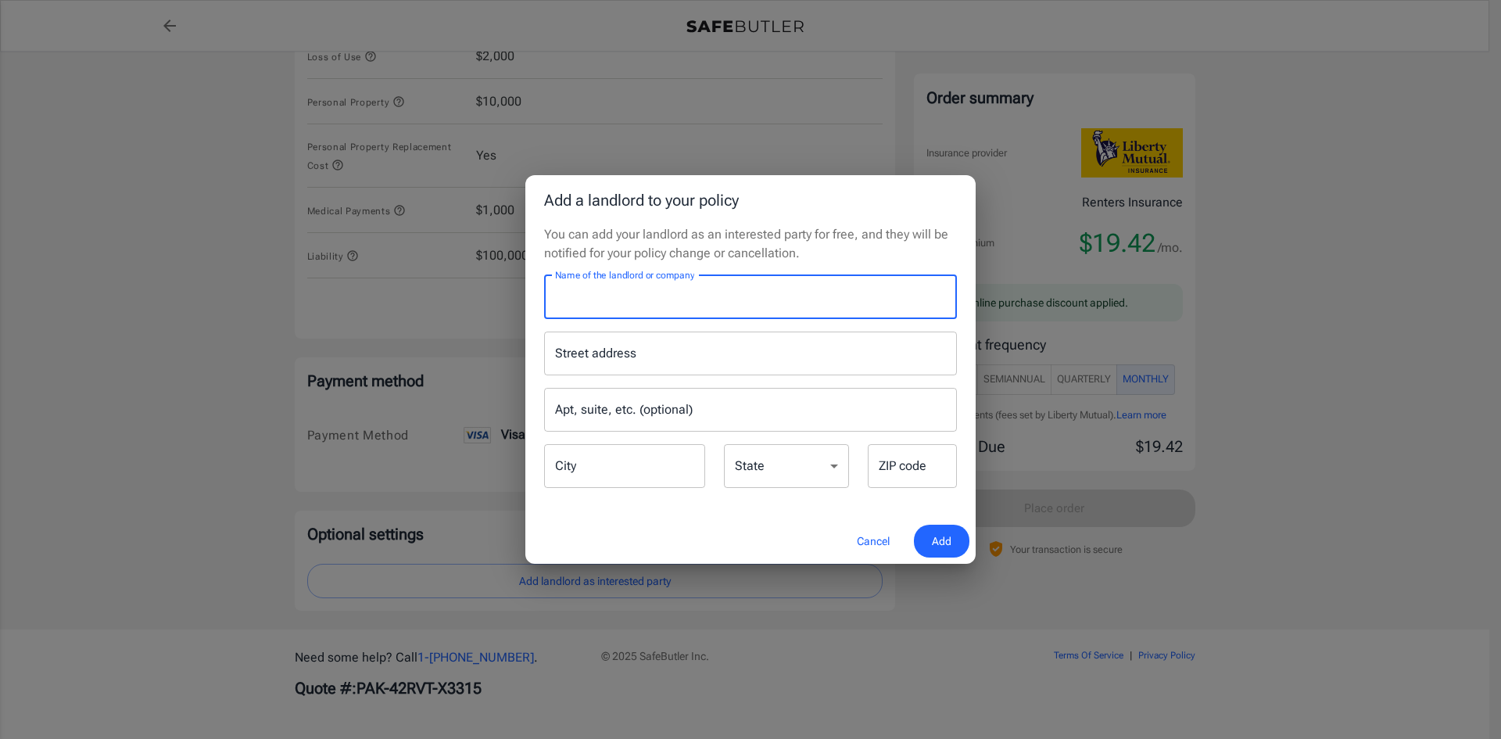
drag, startPoint x: 639, startPoint y: 279, endPoint x: 601, endPoint y: 303, distance: 45.3
click at [601, 303] on input "Name of the landlord or company" at bounding box center [750, 297] width 413 height 44
paste input "Darwin Homes, LLC"
type input "Darwin Homes, LLC"
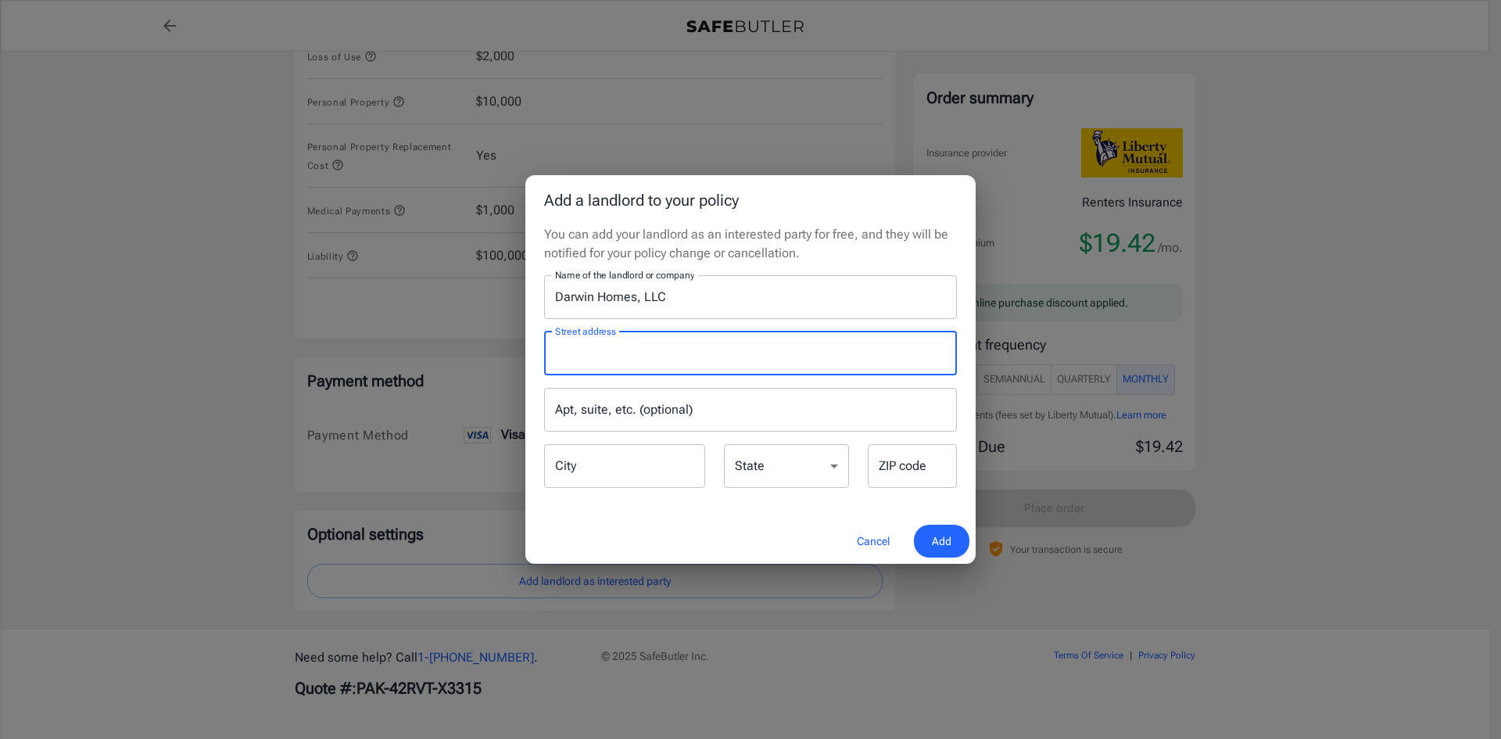
drag, startPoint x: 615, startPoint y: 349, endPoint x: 580, endPoint y: 349, distance: 34.4
click at [580, 349] on input "Street address" at bounding box center [750, 354] width 399 height 30
paste input "2261 Market Street, STE 10919"
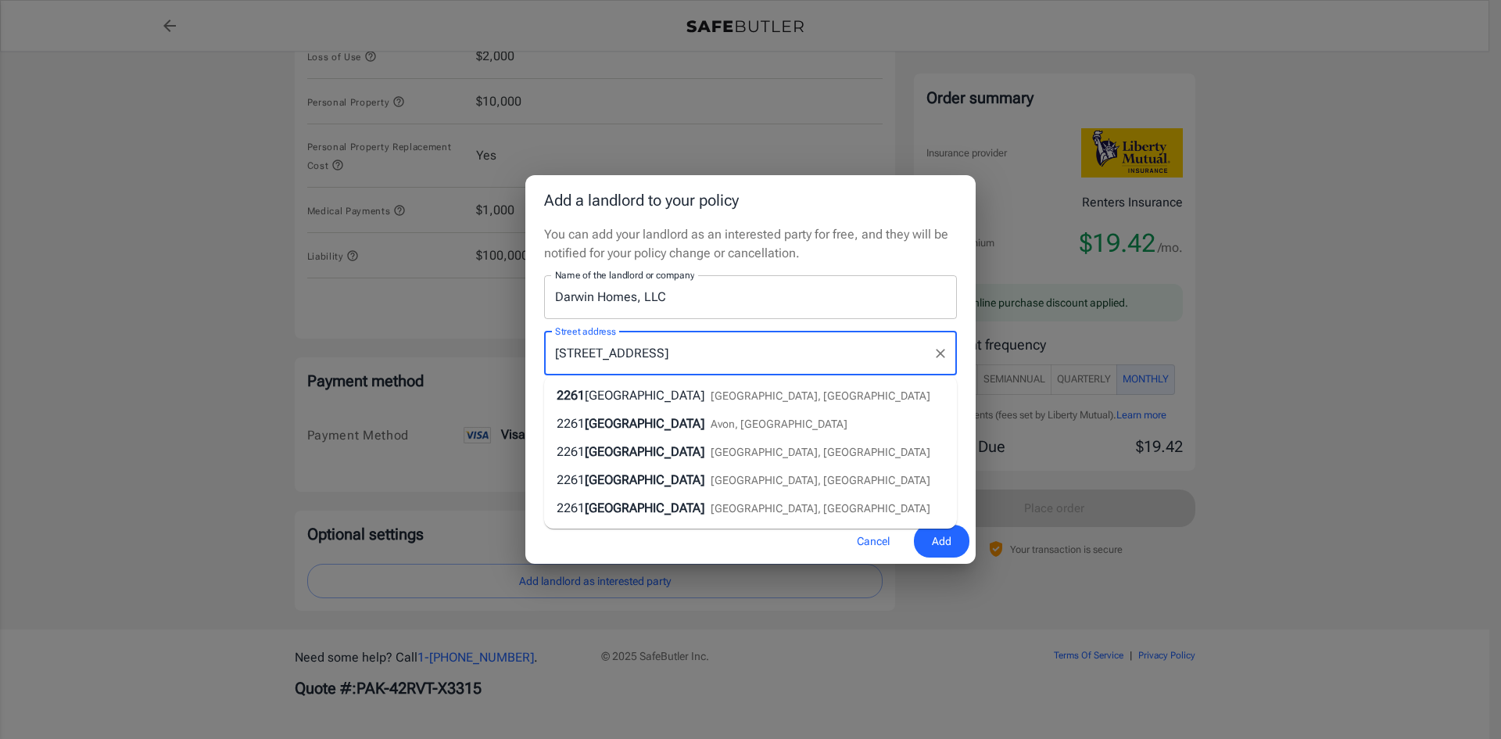
click at [741, 347] on input "2261 Market Street, STE 10919" at bounding box center [738, 354] width 375 height 30
drag, startPoint x: 736, startPoint y: 353, endPoint x: 673, endPoint y: 356, distance: 62.6
click at [673, 356] on input "2261 Market Street, STE 10919" at bounding box center [738, 354] width 375 height 30
click at [714, 396] on span "San Francisco, CA" at bounding box center [824, 395] width 220 height 13
type input "2261 Market Street"
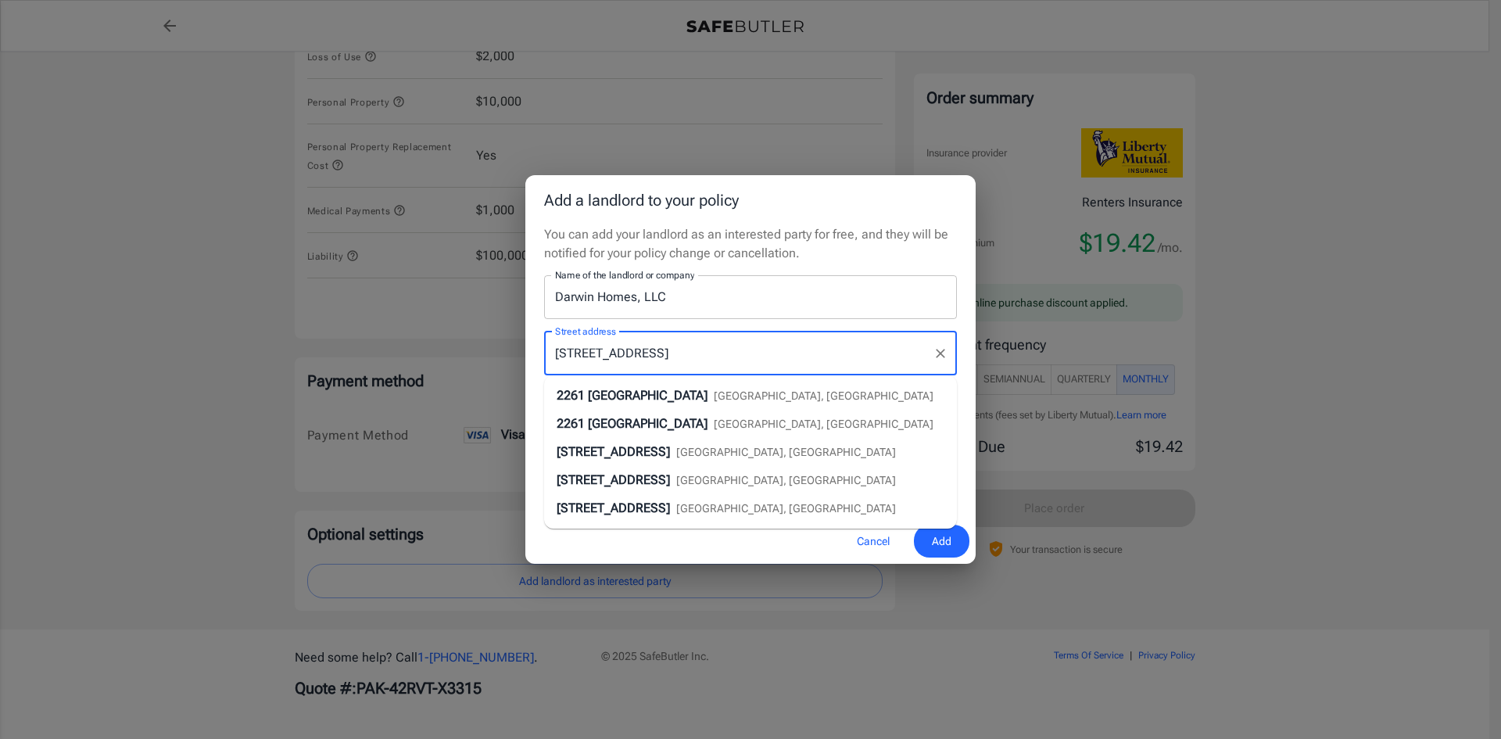
type input "San Francisco"
select select "CA"
type input "94114"
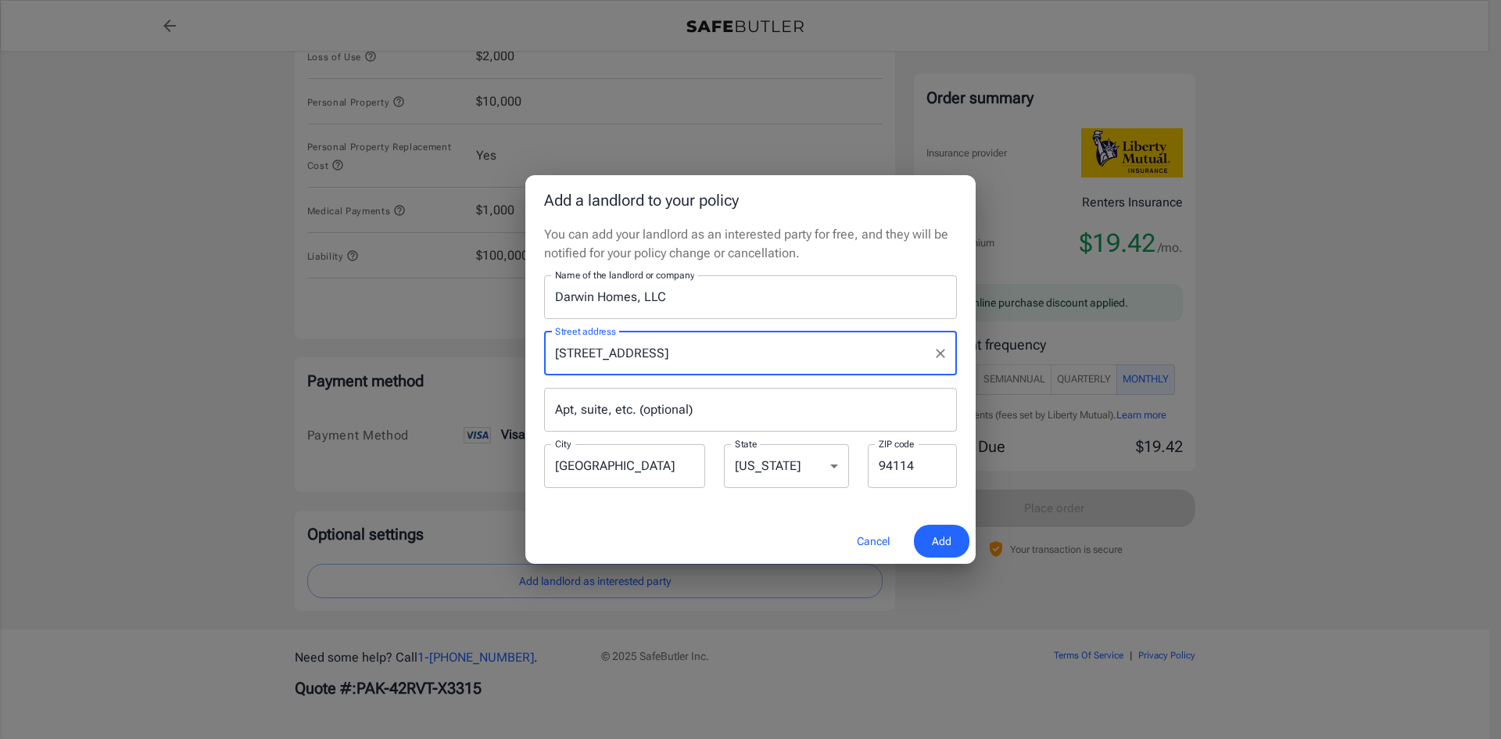
type input "2261 Market Street"
click at [636, 404] on div "Apt, suite, etc. (optional) Apt, suite, etc. (optional)" at bounding box center [750, 410] width 413 height 44
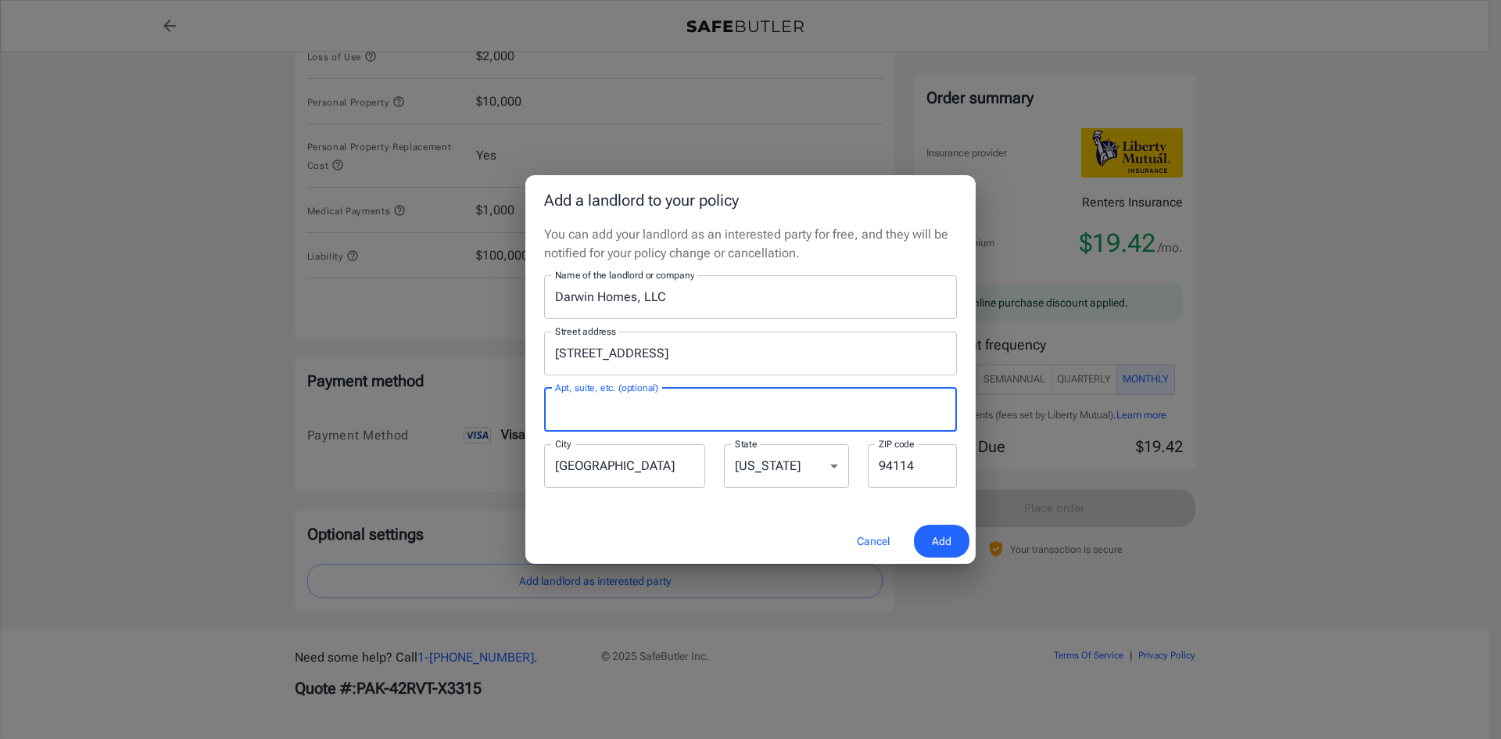
paste input "STE 10919"
type input "STE 10919"
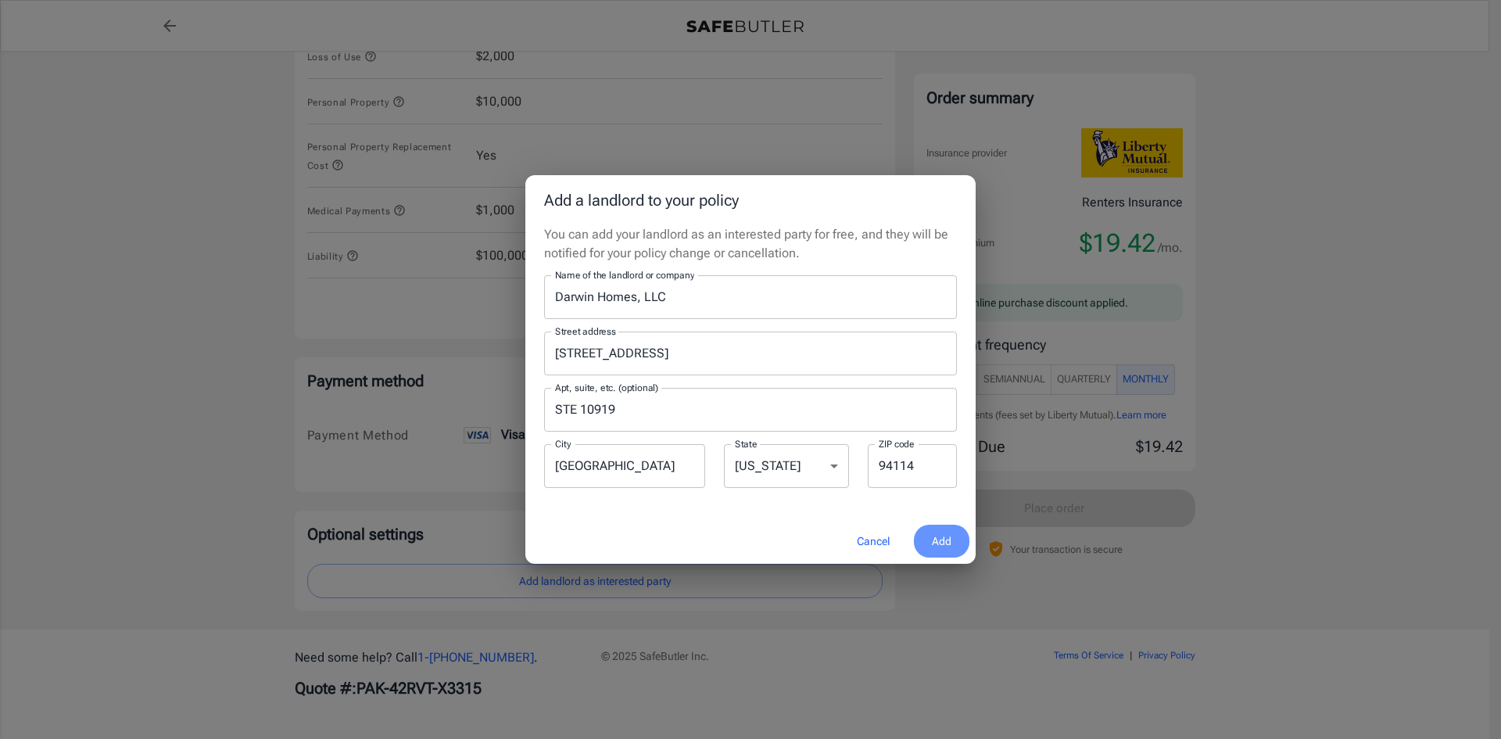
click at [945, 542] on span "Add" at bounding box center [942, 542] width 20 height 20
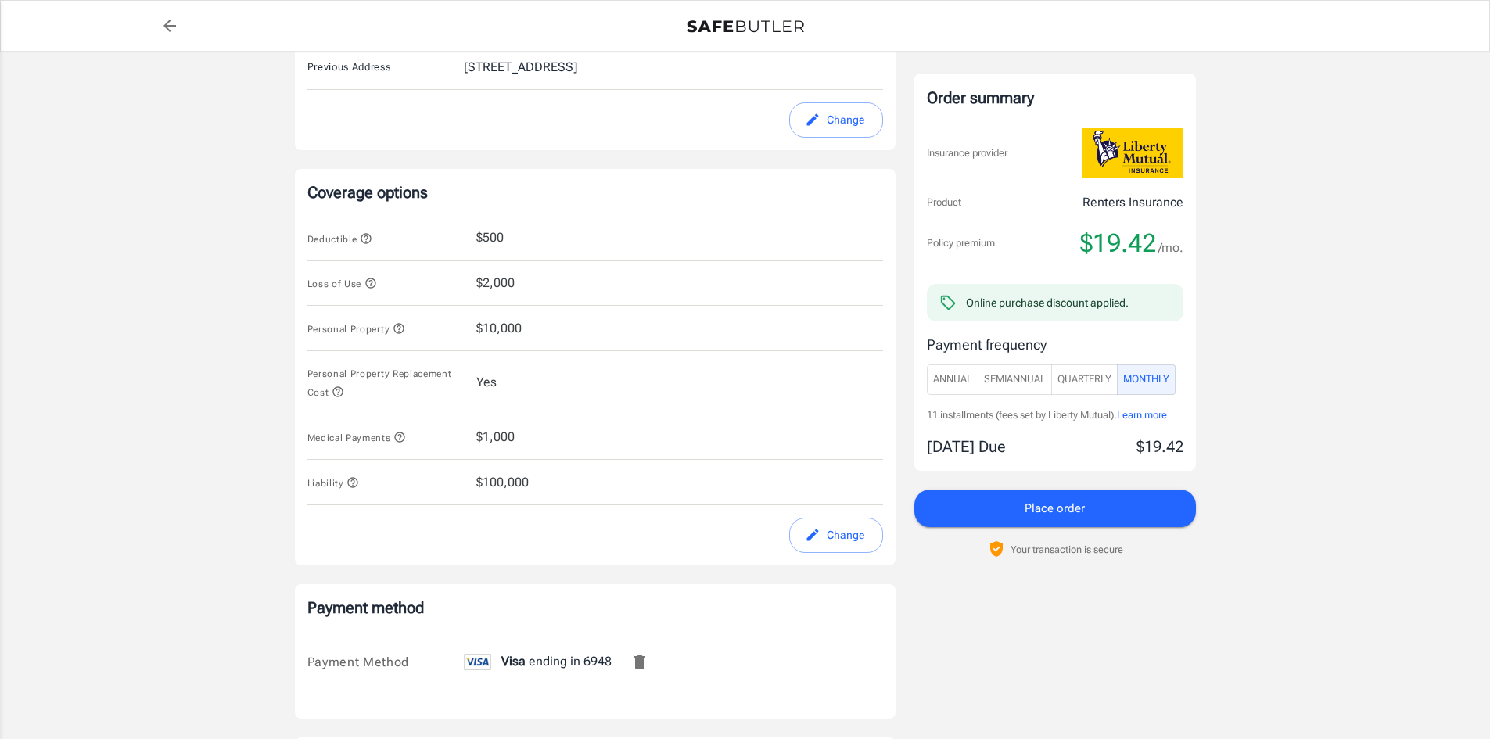
scroll to position [423, 0]
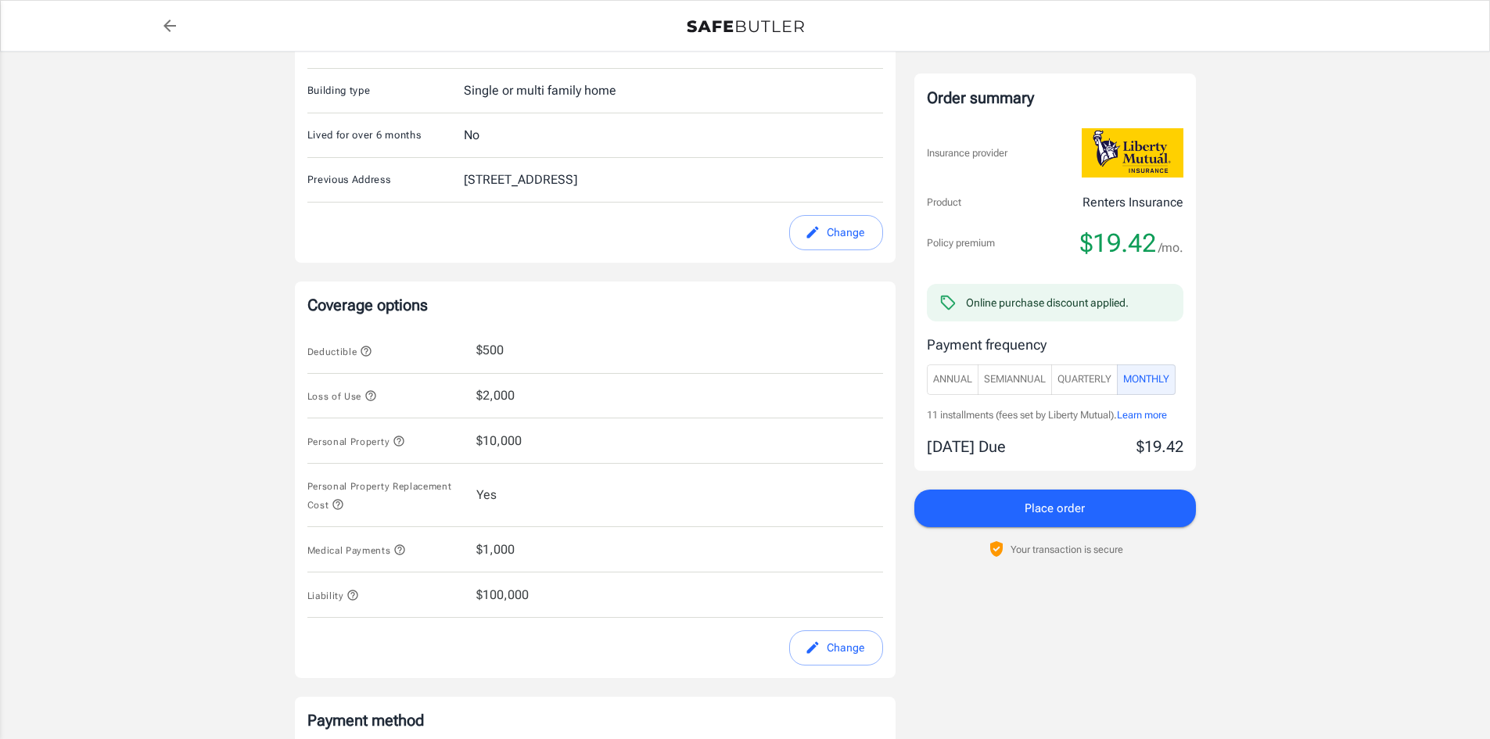
click at [1088, 494] on button "Place order" at bounding box center [1055, 509] width 282 height 38
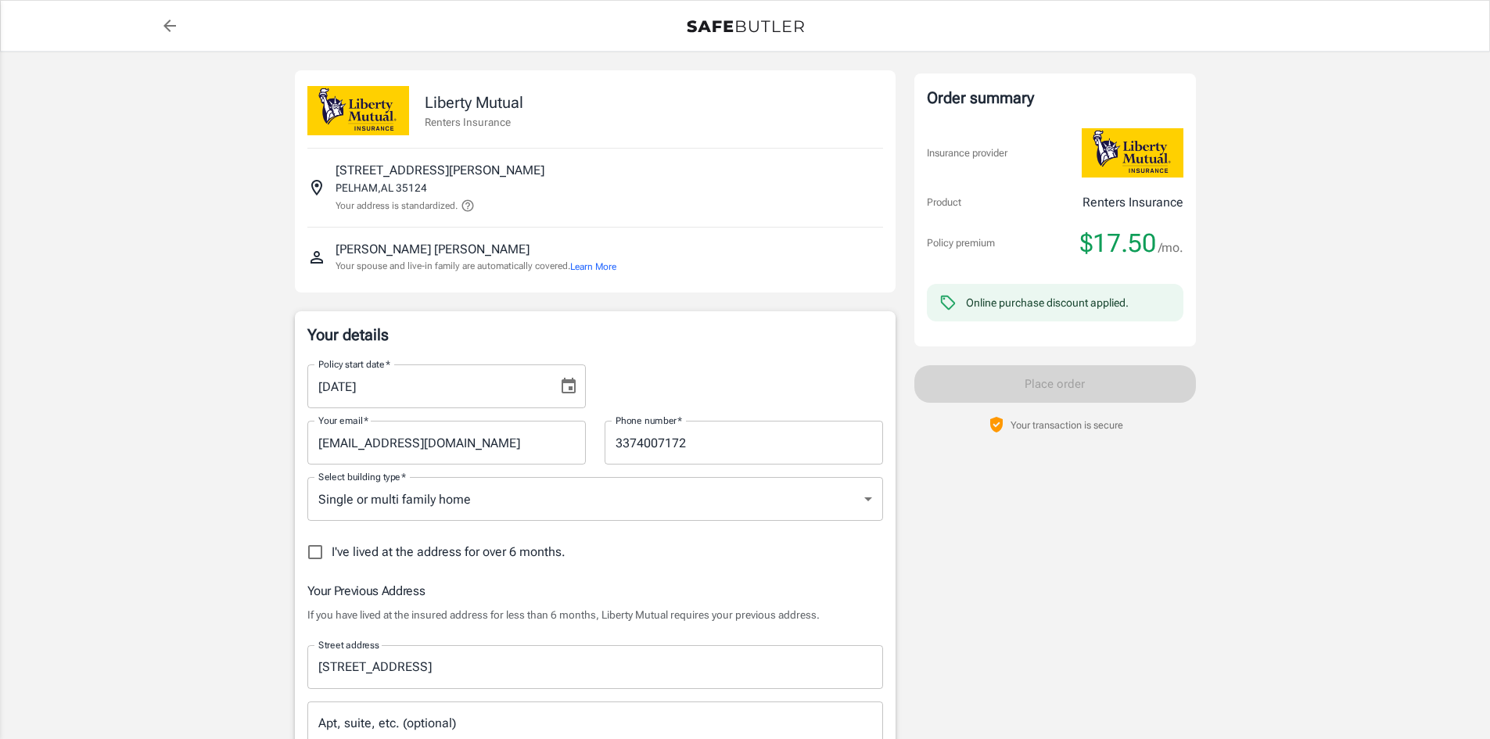
select select "AL"
